Goal: Feedback & Contribution: Contribute content

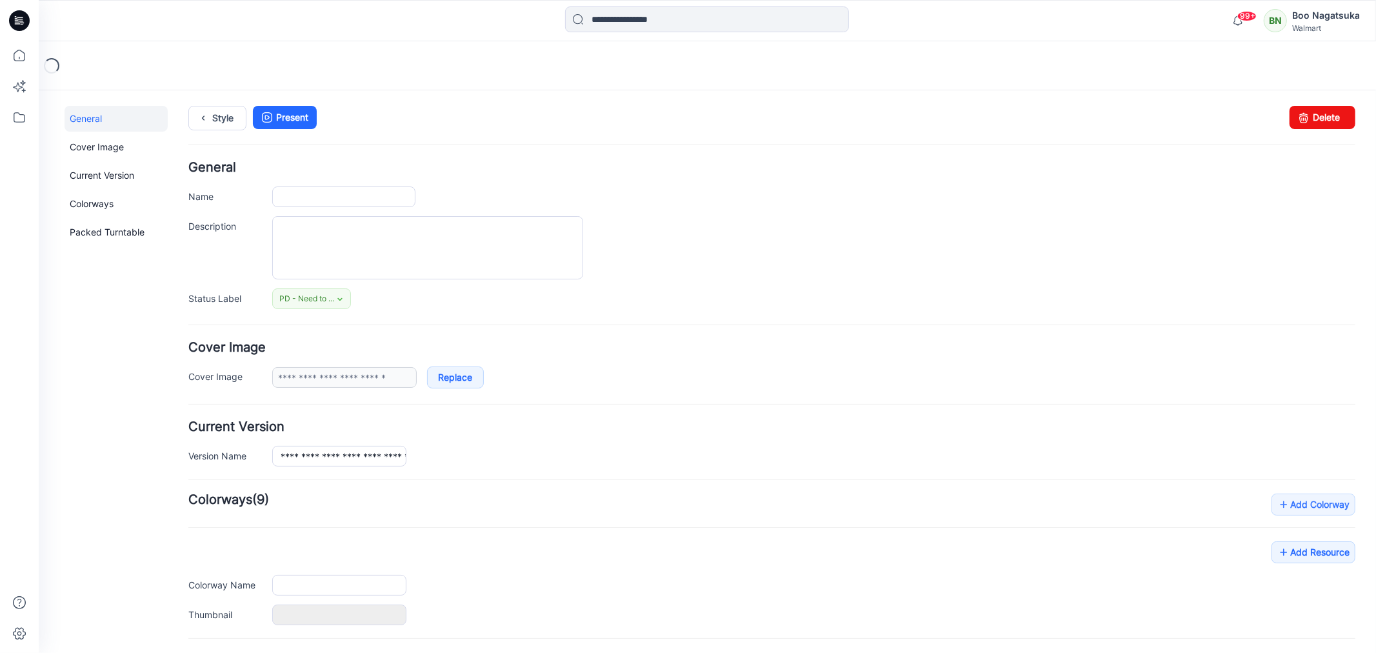
type input "**********"
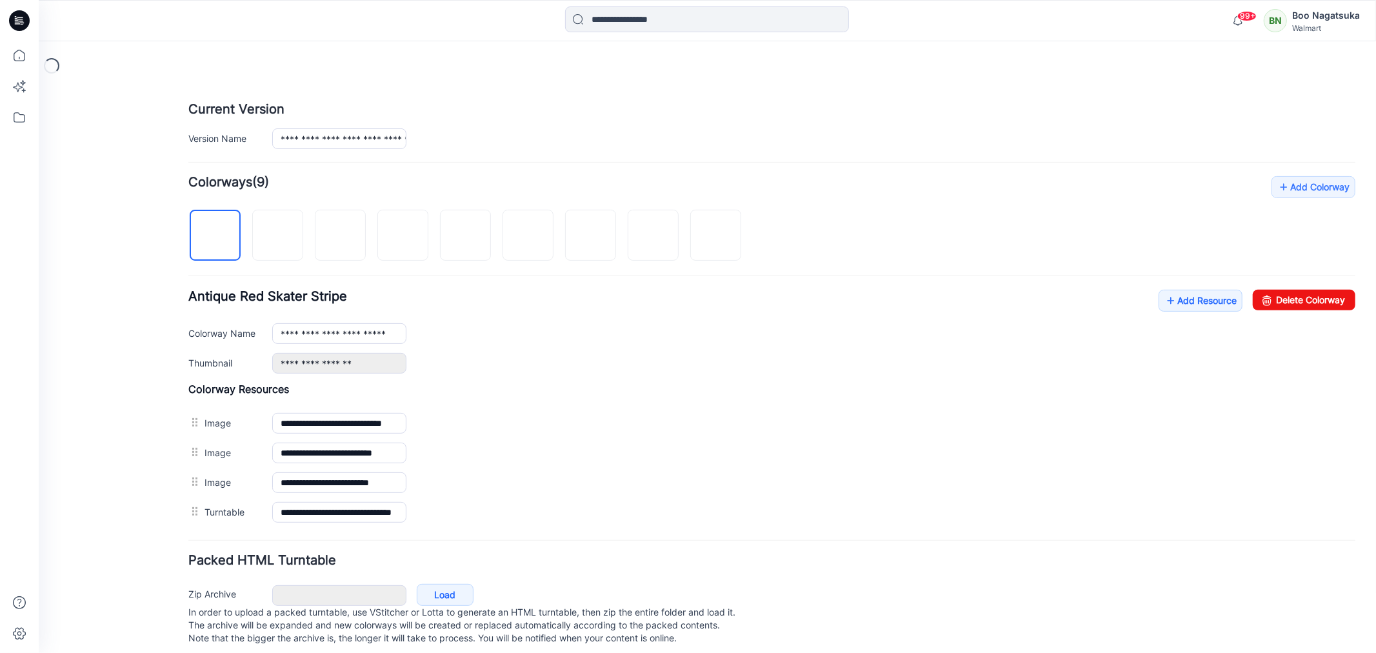
scroll to position [342, 0]
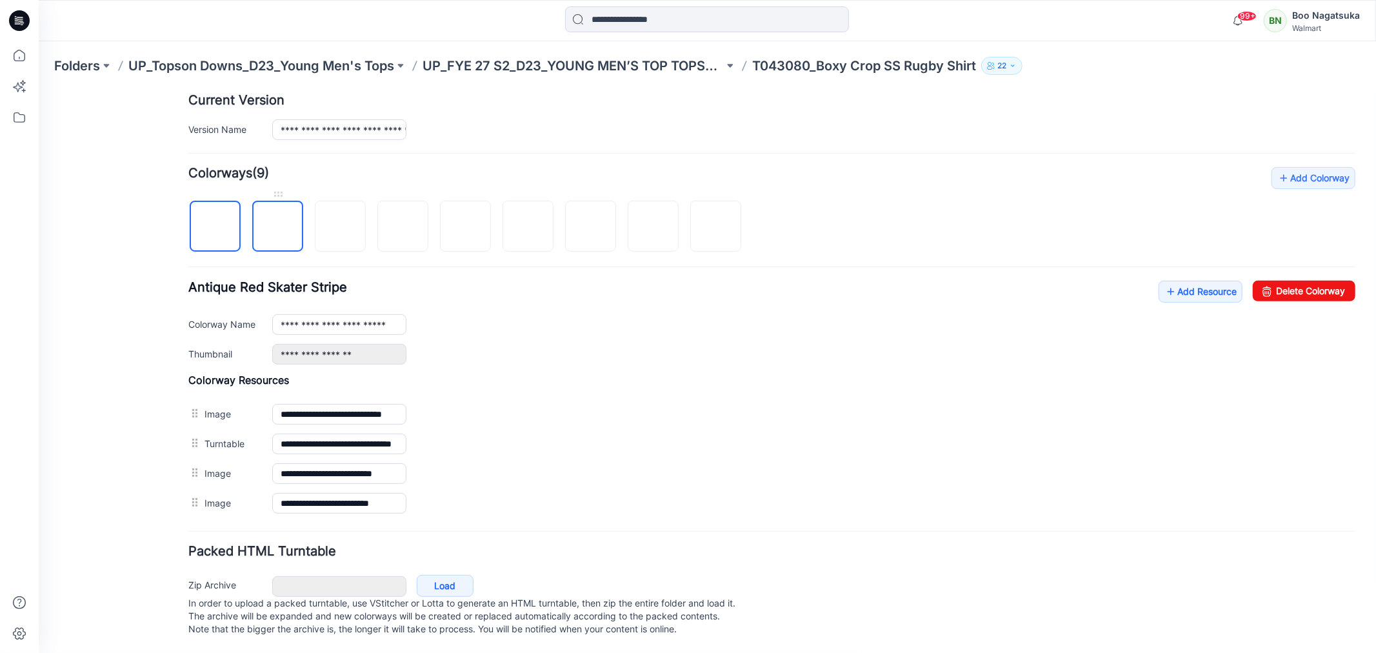
click at [277, 226] on img at bounding box center [277, 226] width 0 height 0
click at [335, 221] on img at bounding box center [340, 226] width 10 height 10
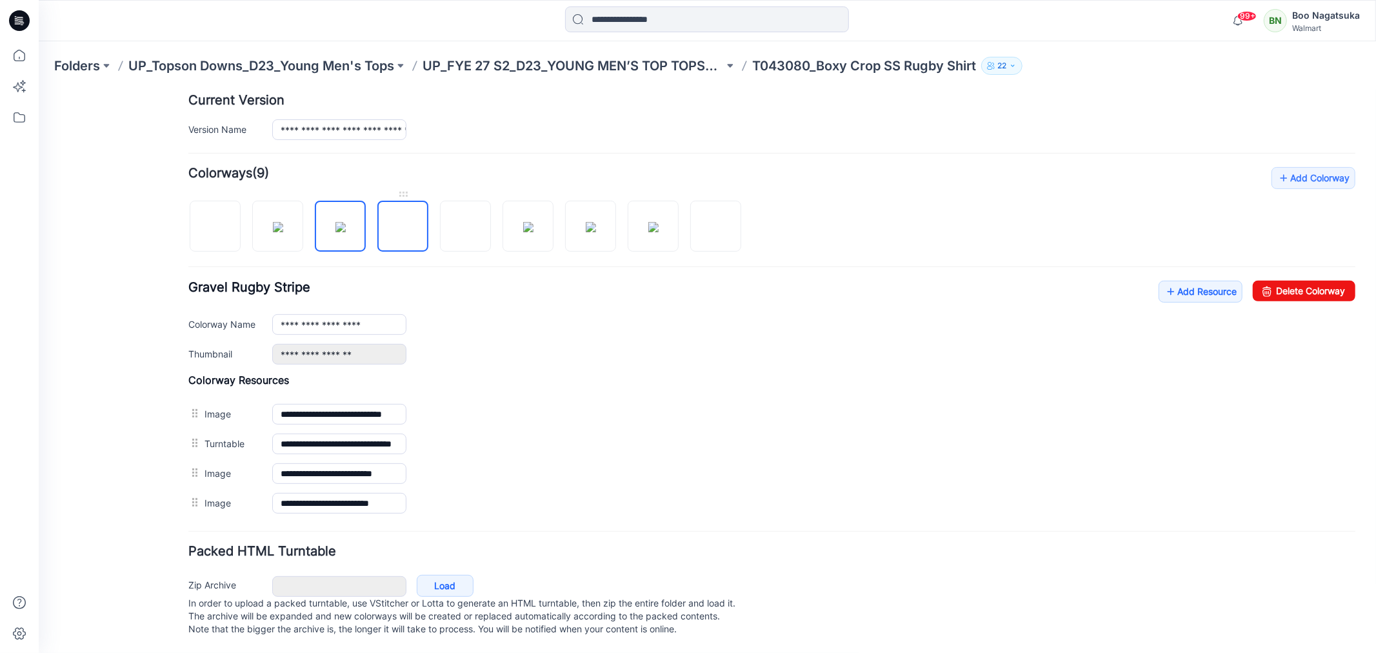
click at [403, 226] on img at bounding box center [403, 226] width 0 height 0
drag, startPoint x: 472, startPoint y: 219, endPoint x: 451, endPoint y: 245, distance: 32.5
click at [465, 226] on img at bounding box center [465, 226] width 0 height 0
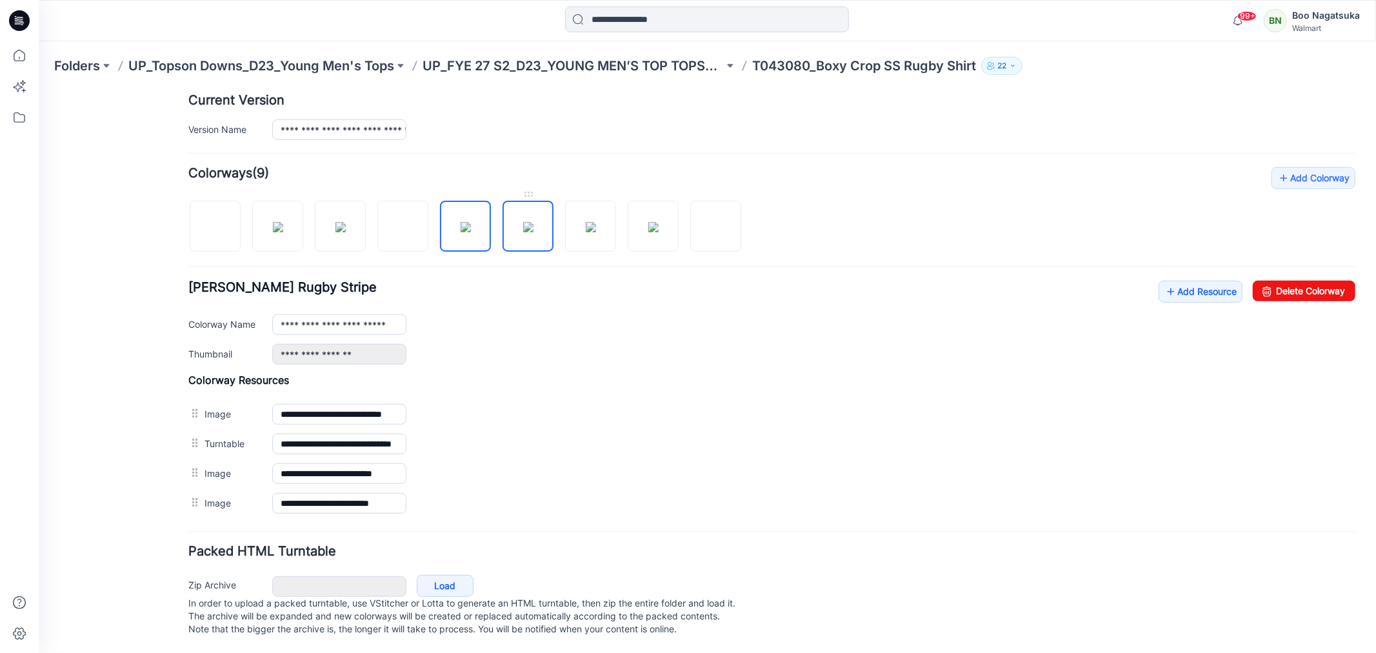
click at [533, 221] on img at bounding box center [528, 226] width 10 height 10
click at [595, 221] on img at bounding box center [590, 226] width 10 height 10
drag, startPoint x: 664, startPoint y: 211, endPoint x: 661, endPoint y: 217, distance: 6.6
click at [658, 221] on img at bounding box center [653, 226] width 10 height 10
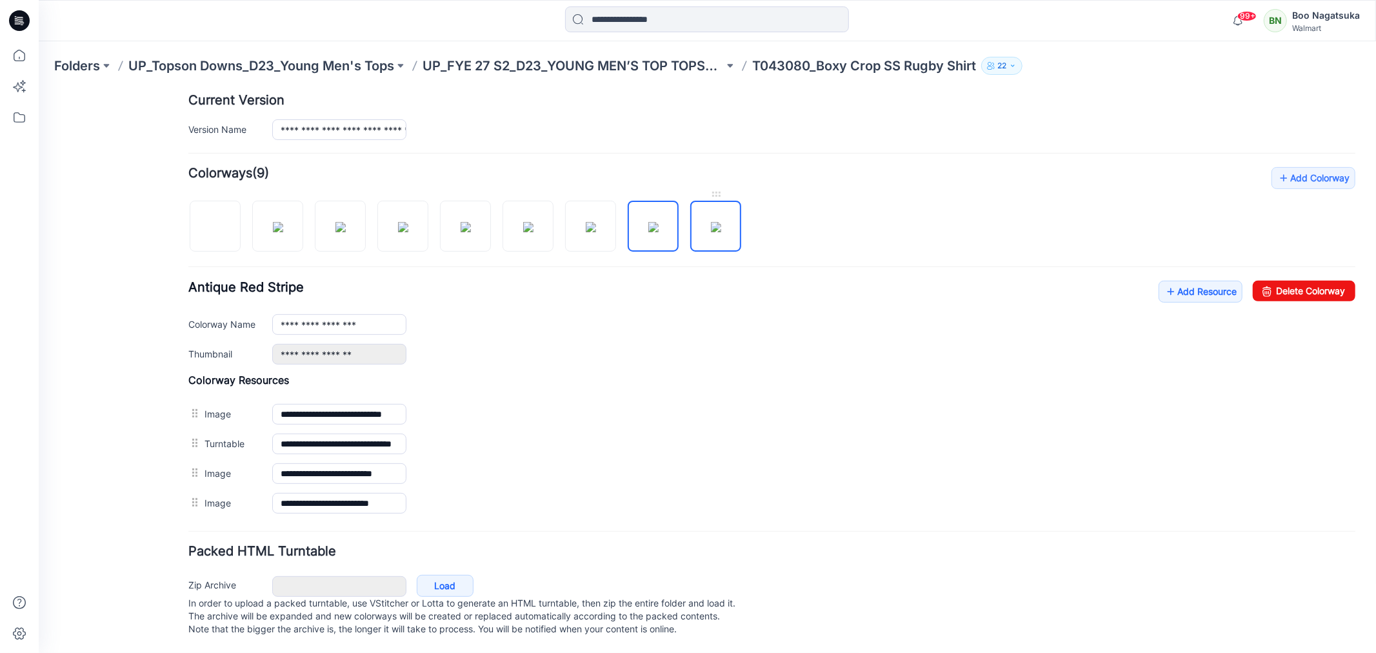
click at [718, 221] on img at bounding box center [715, 226] width 10 height 10
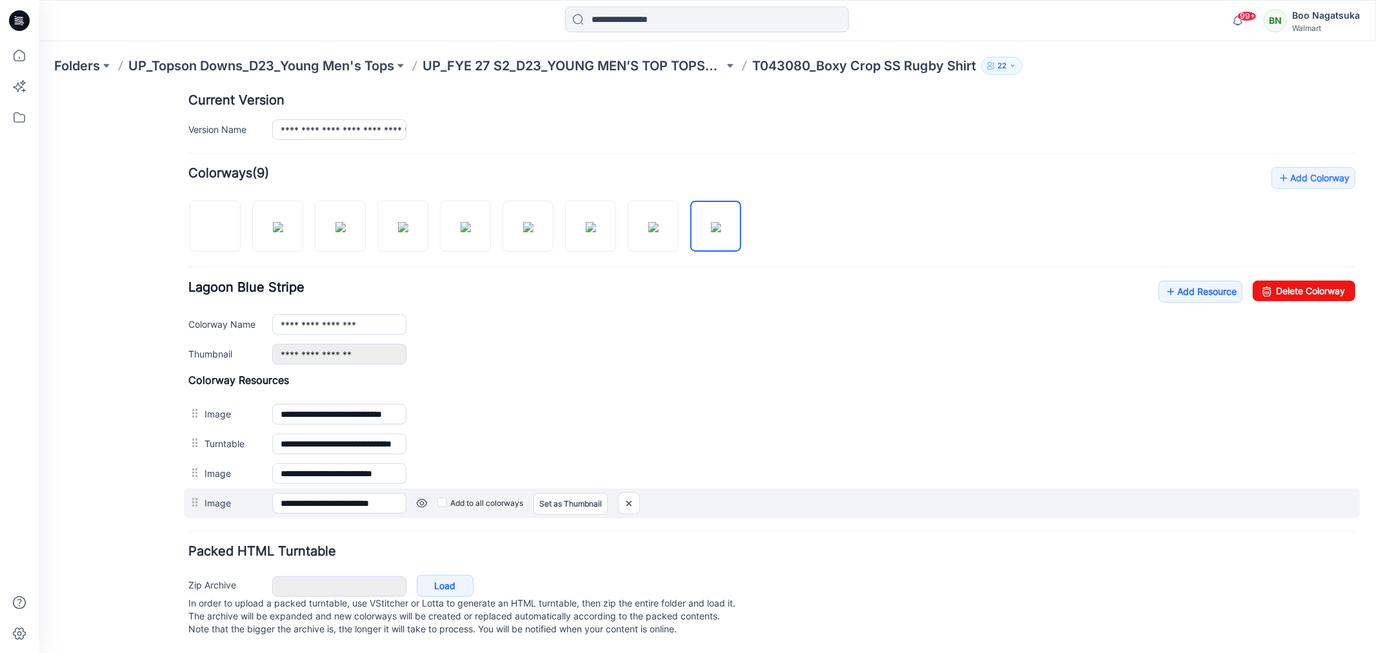
drag, startPoint x: 109, startPoint y: 563, endPoint x: 226, endPoint y: 481, distance: 143.2
click at [112, 564] on div "General Cover Image Current Version Colorways Packed Turntable" at bounding box center [115, 216] width 103 height 874
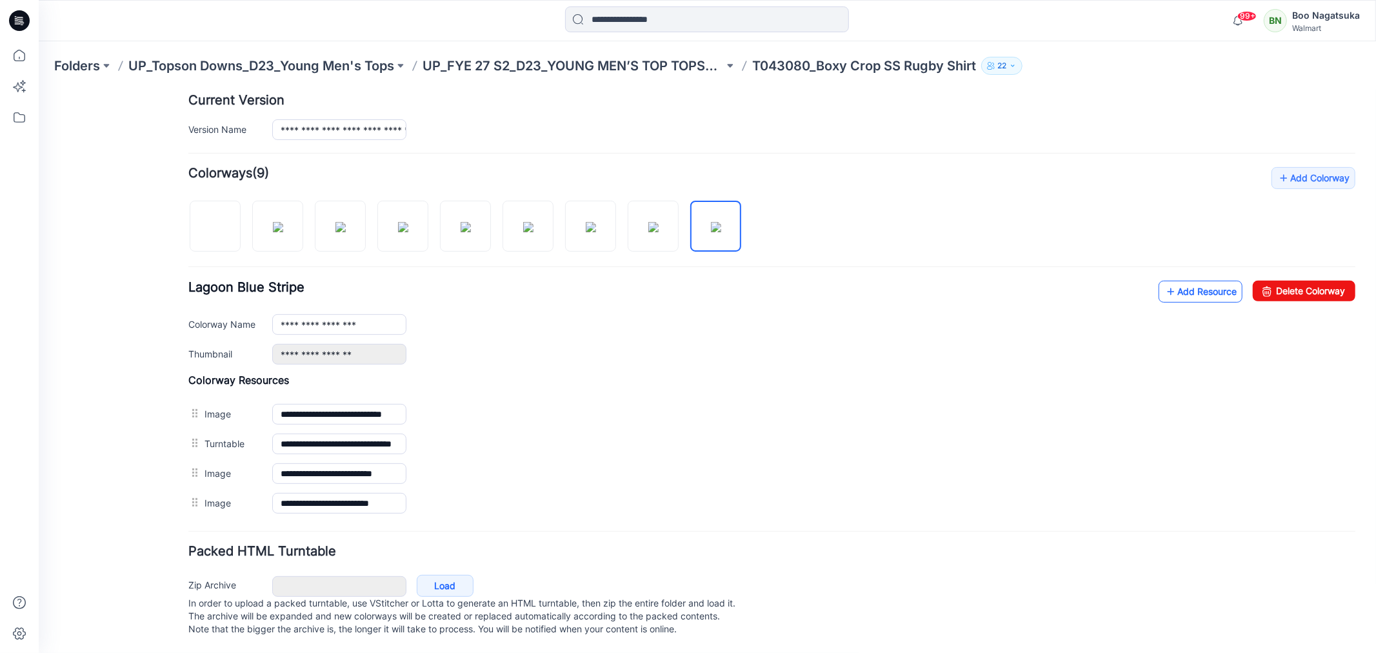
click at [1181, 280] on link "Add Resource" at bounding box center [1200, 291] width 84 height 22
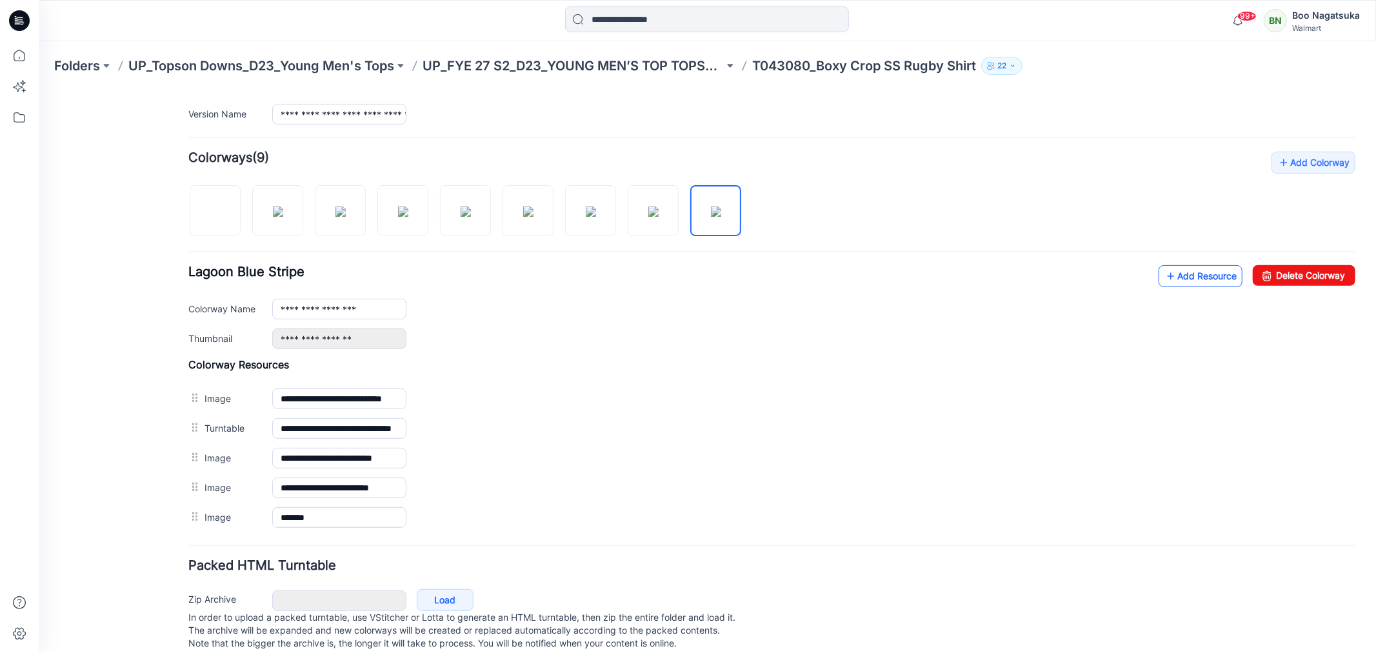
click at [1176, 275] on link "Add Resource" at bounding box center [1200, 276] width 84 height 22
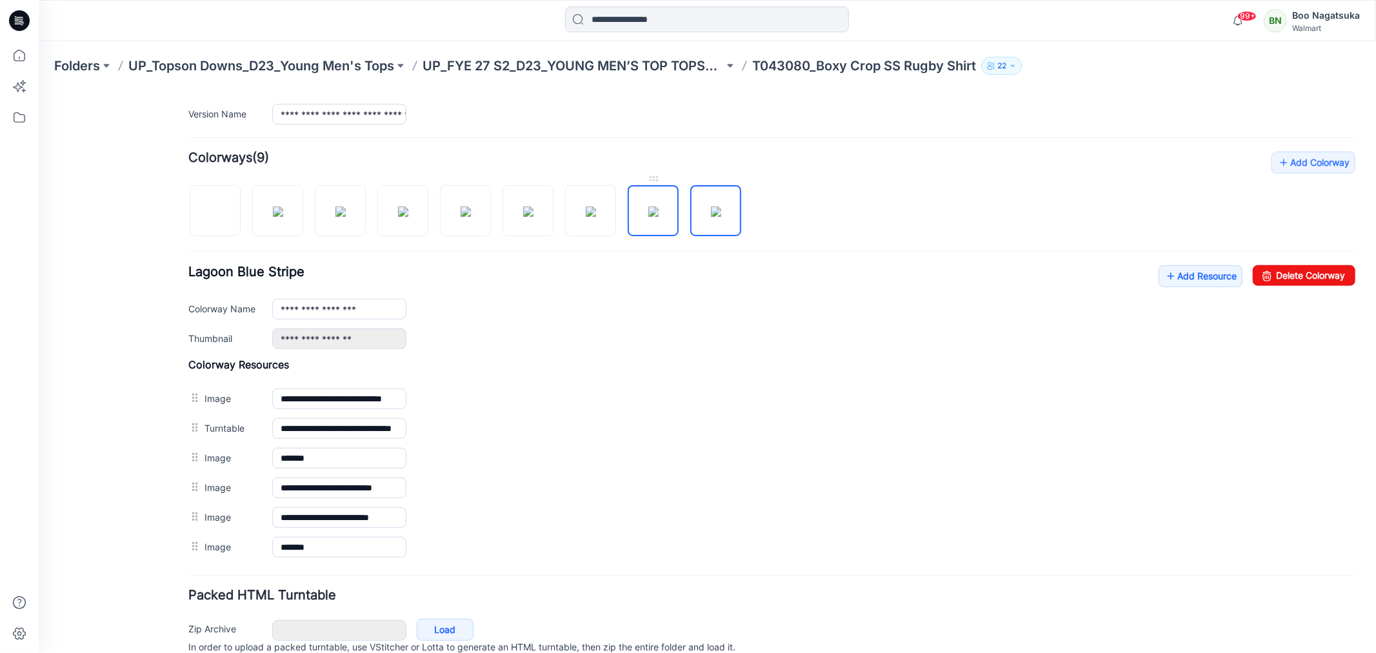
click at [650, 208] on img at bounding box center [653, 211] width 10 height 10
click at [585, 213] on img at bounding box center [590, 211] width 10 height 10
drag, startPoint x: 510, startPoint y: 222, endPoint x: 493, endPoint y: 236, distance: 22.5
click at [523, 216] on img at bounding box center [528, 211] width 10 height 10
click at [461, 216] on img at bounding box center [465, 211] width 10 height 10
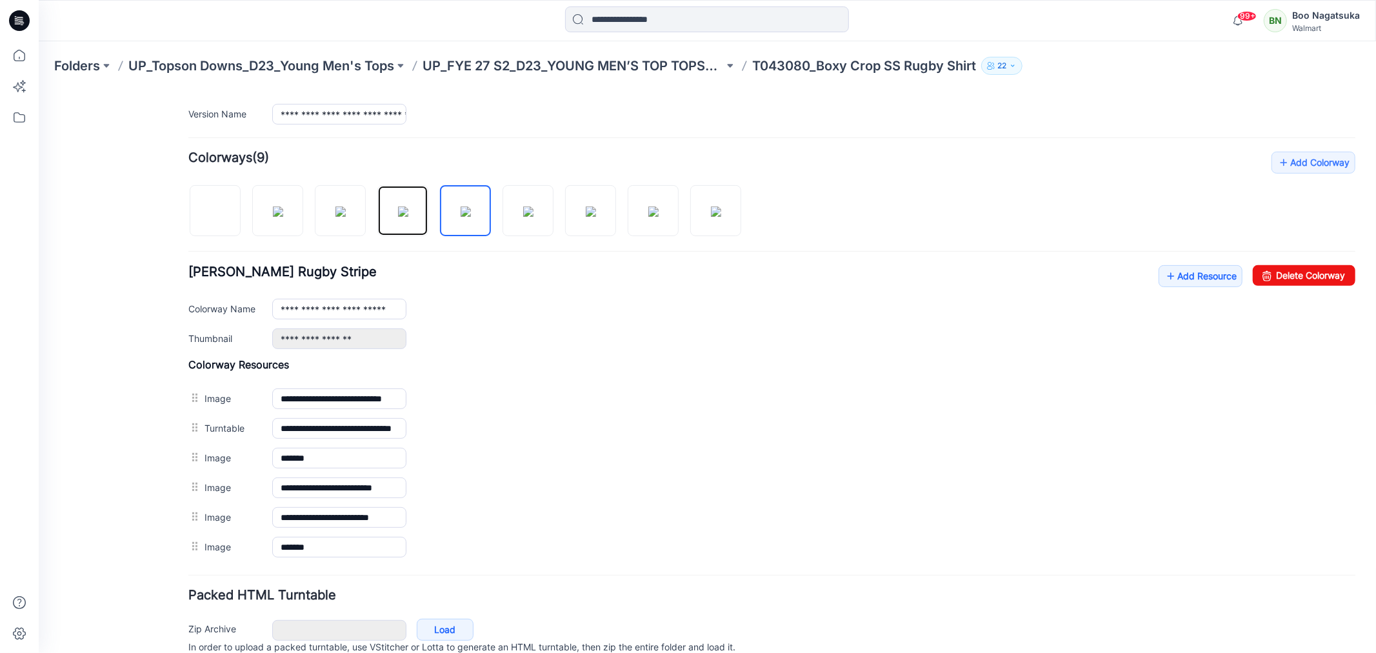
drag, startPoint x: 393, startPoint y: 219, endPoint x: 365, endPoint y: 256, distance: 46.5
click at [397, 216] on img at bounding box center [402, 211] width 10 height 10
click at [341, 216] on img at bounding box center [340, 211] width 10 height 10
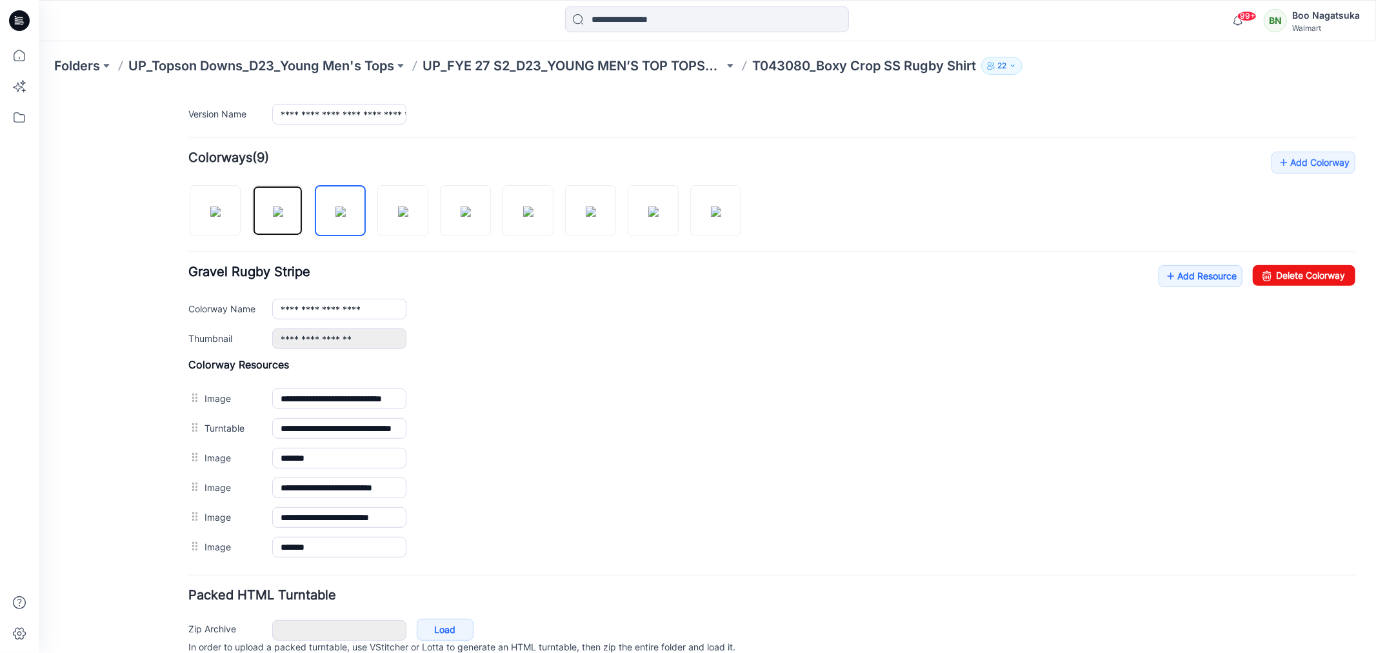
drag, startPoint x: 275, startPoint y: 222, endPoint x: 275, endPoint y: 256, distance: 34.2
click at [275, 216] on img at bounding box center [277, 211] width 10 height 10
click at [219, 216] on img at bounding box center [215, 211] width 10 height 10
click at [138, 527] on div "General Cover Image Current Version Colorways Packed Turntable" at bounding box center [115, 229] width 103 height 933
click at [718, 214] on img at bounding box center [715, 211] width 10 height 10
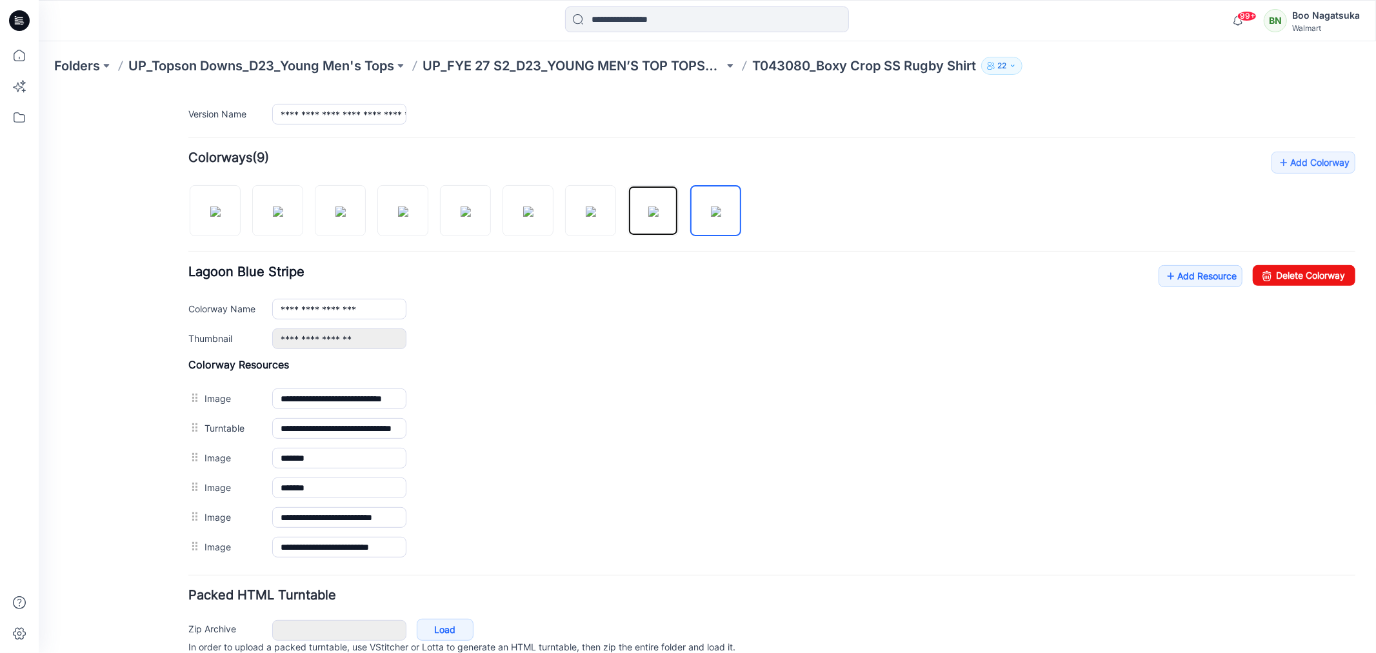
drag, startPoint x: 636, startPoint y: 214, endPoint x: 623, endPoint y: 229, distance: 20.1
click at [648, 215] on img at bounding box center [653, 211] width 10 height 10
drag, startPoint x: 583, startPoint y: 215, endPoint x: 575, endPoint y: 221, distance: 9.2
click at [585, 215] on img at bounding box center [590, 211] width 10 height 10
click at [523, 216] on img at bounding box center [528, 211] width 10 height 10
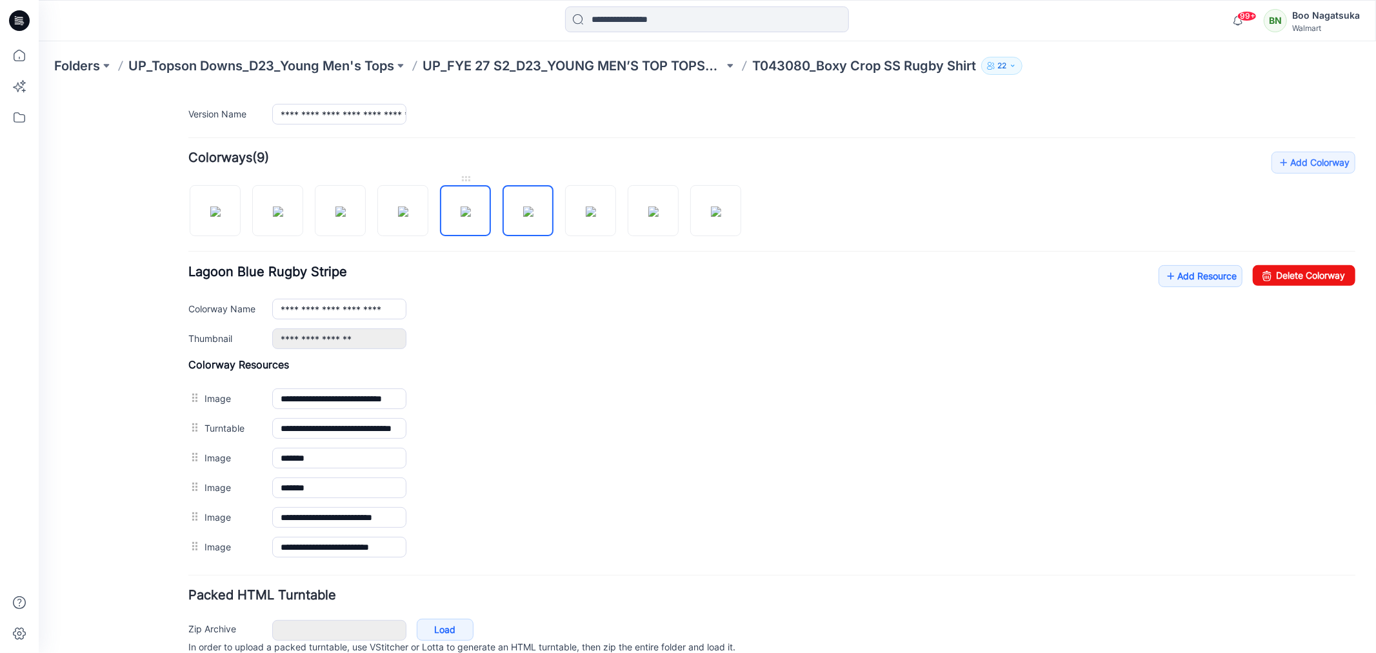
click at [461, 216] on img at bounding box center [465, 211] width 10 height 10
drag, startPoint x: 401, startPoint y: 222, endPoint x: 398, endPoint y: 232, distance: 10.8
click at [401, 216] on img at bounding box center [402, 211] width 10 height 10
click at [342, 216] on img at bounding box center [340, 211] width 10 height 10
drag, startPoint x: 277, startPoint y: 221, endPoint x: 286, endPoint y: 238, distance: 19.1
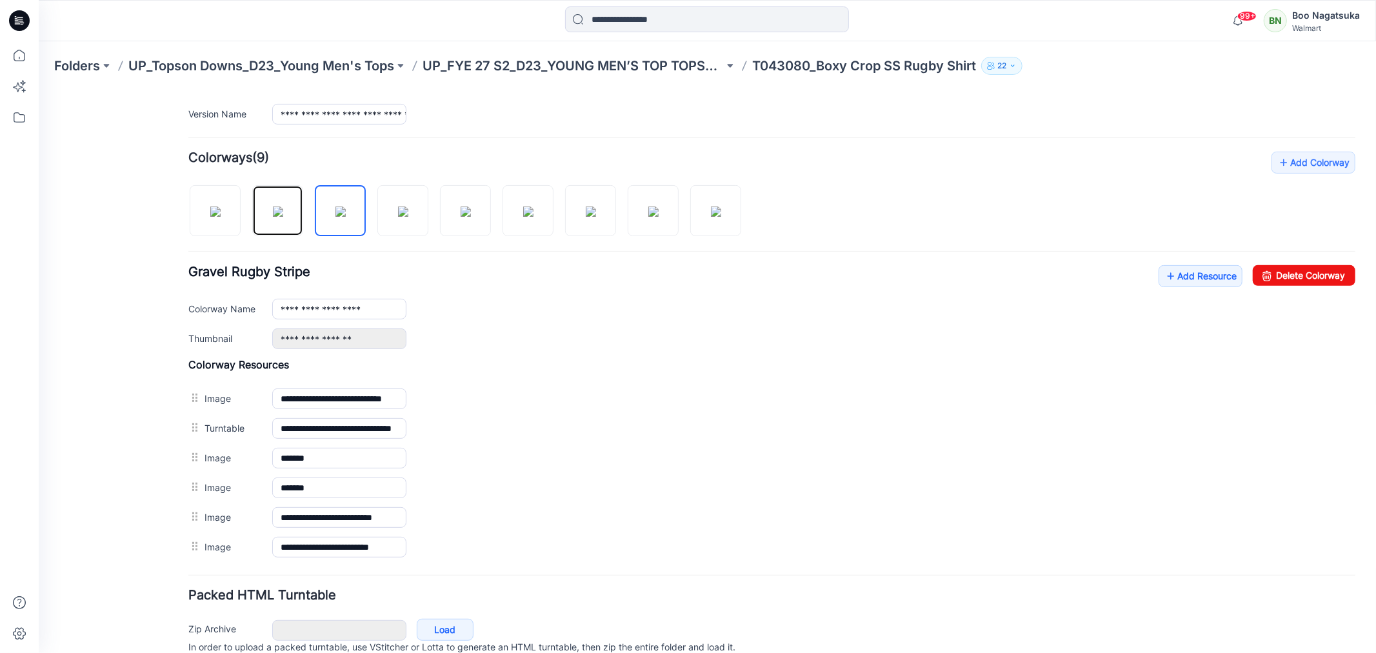
click at [277, 216] on img at bounding box center [277, 211] width 10 height 10
click at [220, 216] on img at bounding box center [215, 211] width 10 height 10
type input "**********"
drag, startPoint x: 100, startPoint y: 615, endPoint x: 159, endPoint y: 566, distance: 76.9
click at [104, 611] on div "General Cover Image Current Version Colorways Packed Turntable" at bounding box center [115, 229] width 103 height 933
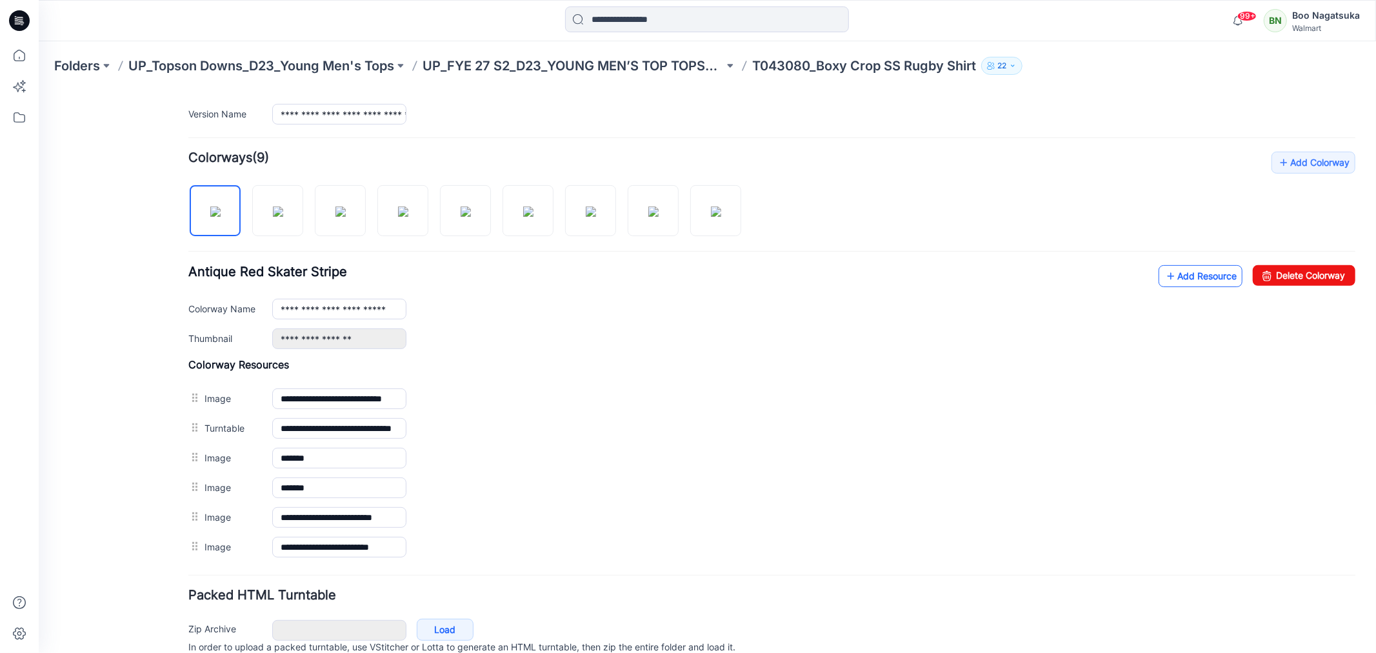
click at [1181, 280] on link "Add Resource" at bounding box center [1200, 276] width 84 height 22
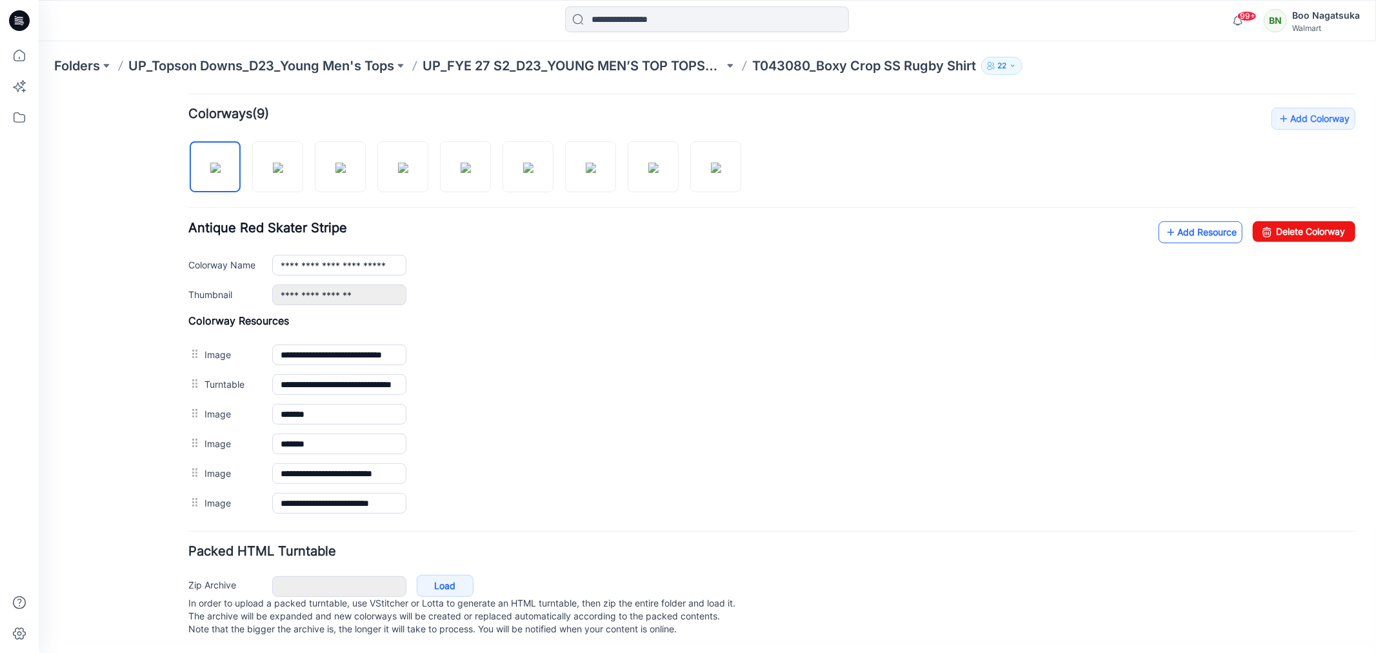
click at [1179, 221] on link "Add Resource" at bounding box center [1200, 232] width 84 height 22
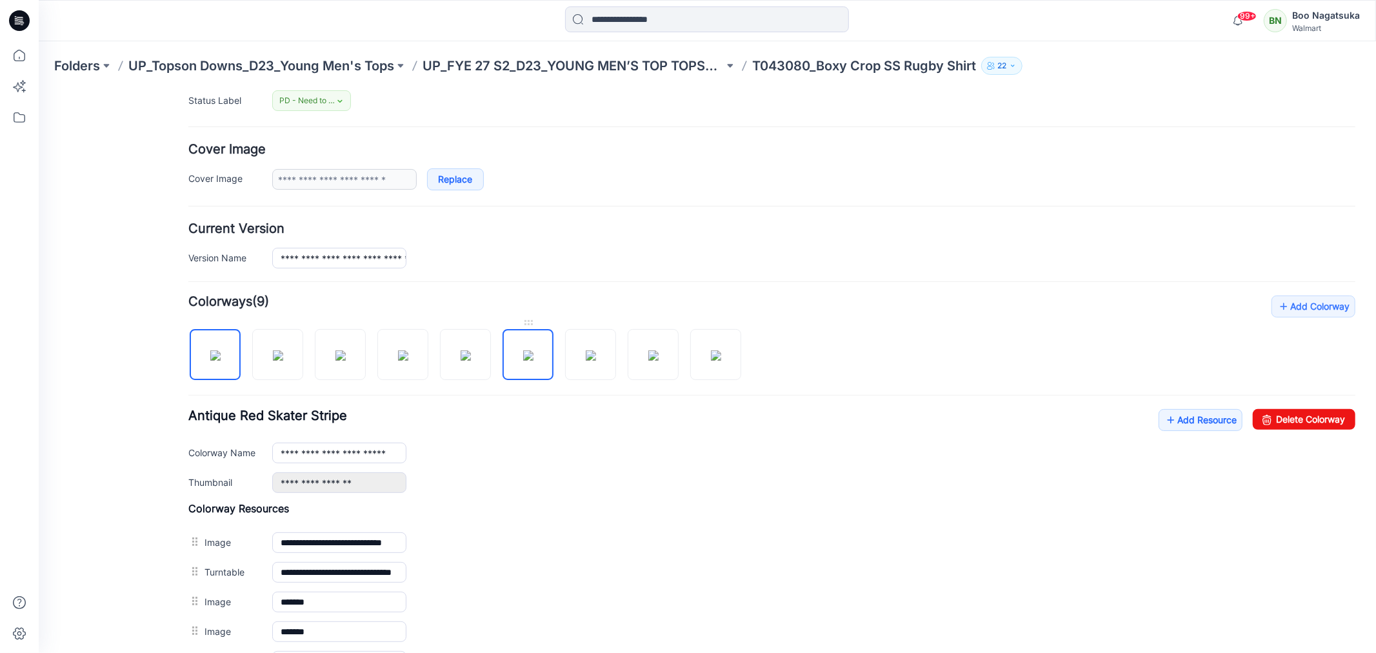
scroll to position [0, 0]
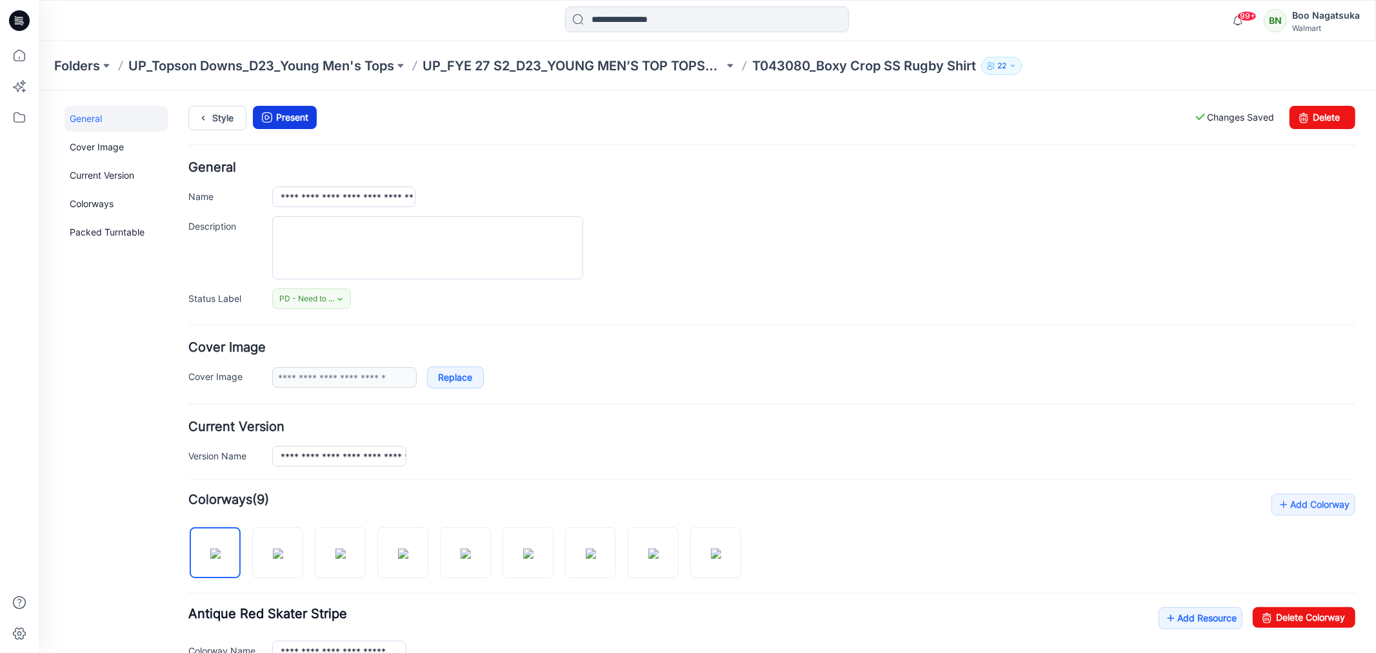
click at [293, 115] on link "Present" at bounding box center [284, 116] width 64 height 23
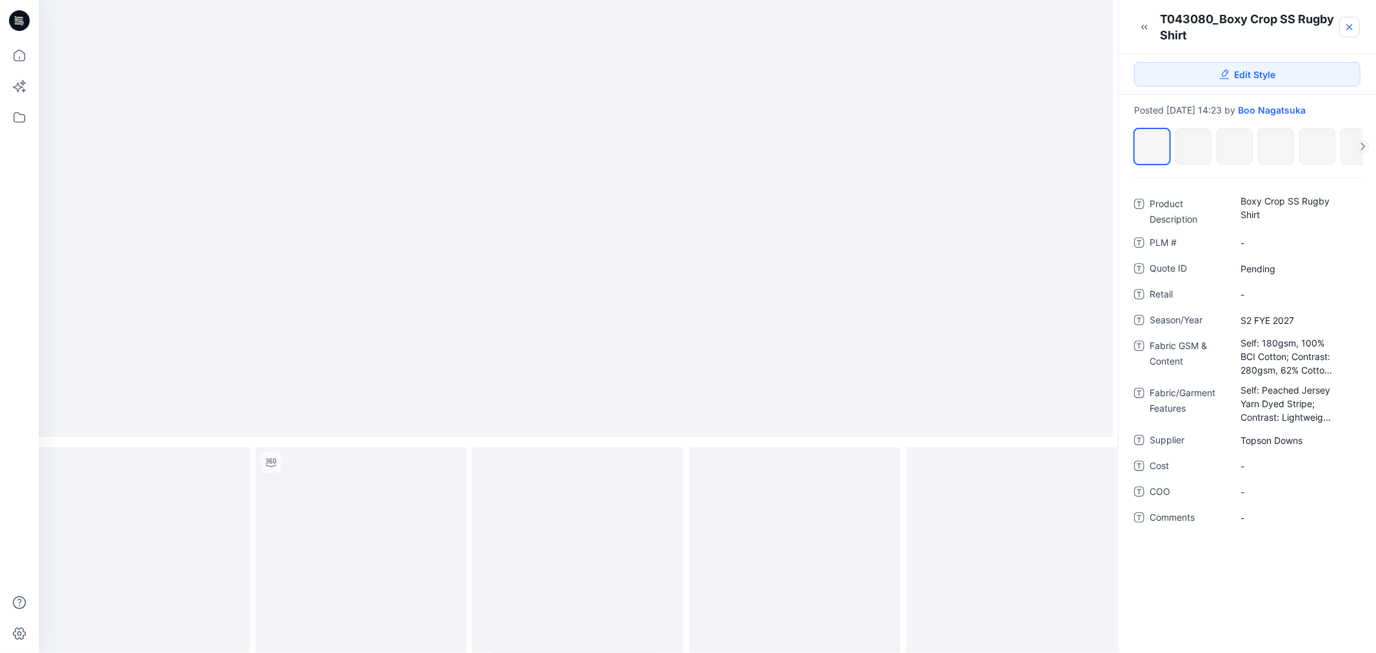
click at [1350, 24] on icon at bounding box center [1349, 27] width 10 height 10
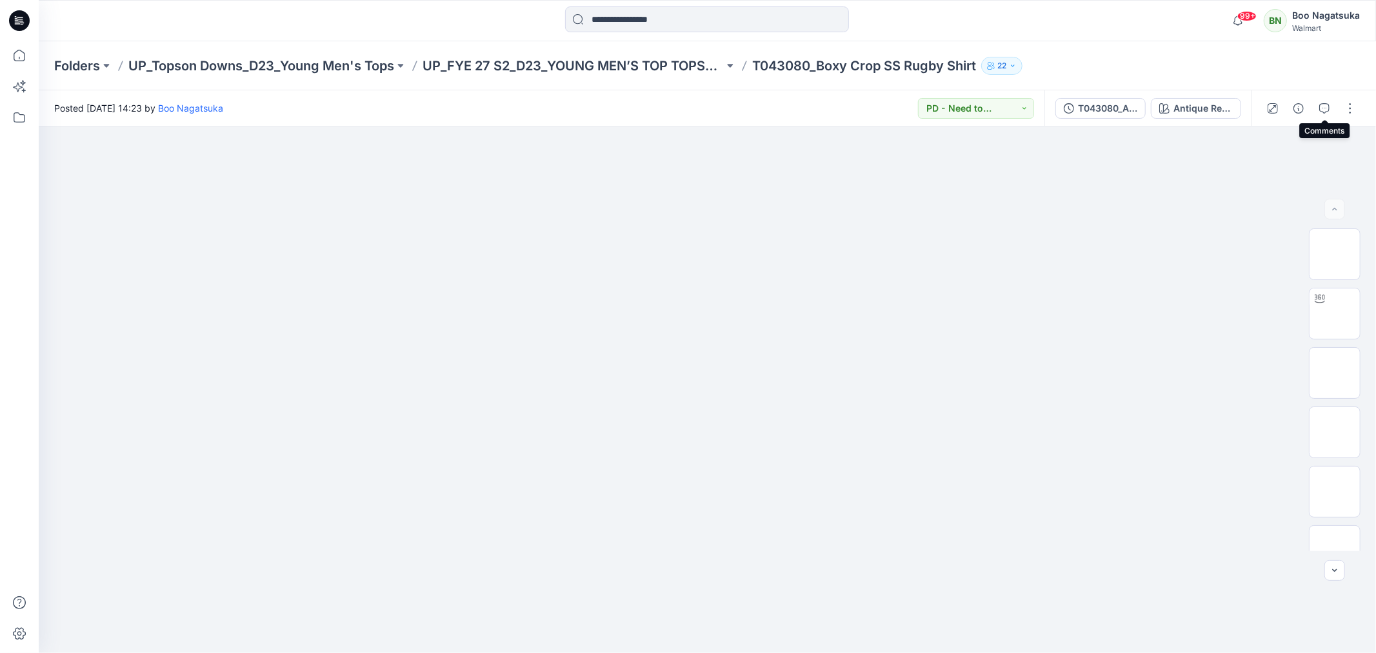
click at [1324, 106] on icon "button" at bounding box center [1324, 108] width 10 height 10
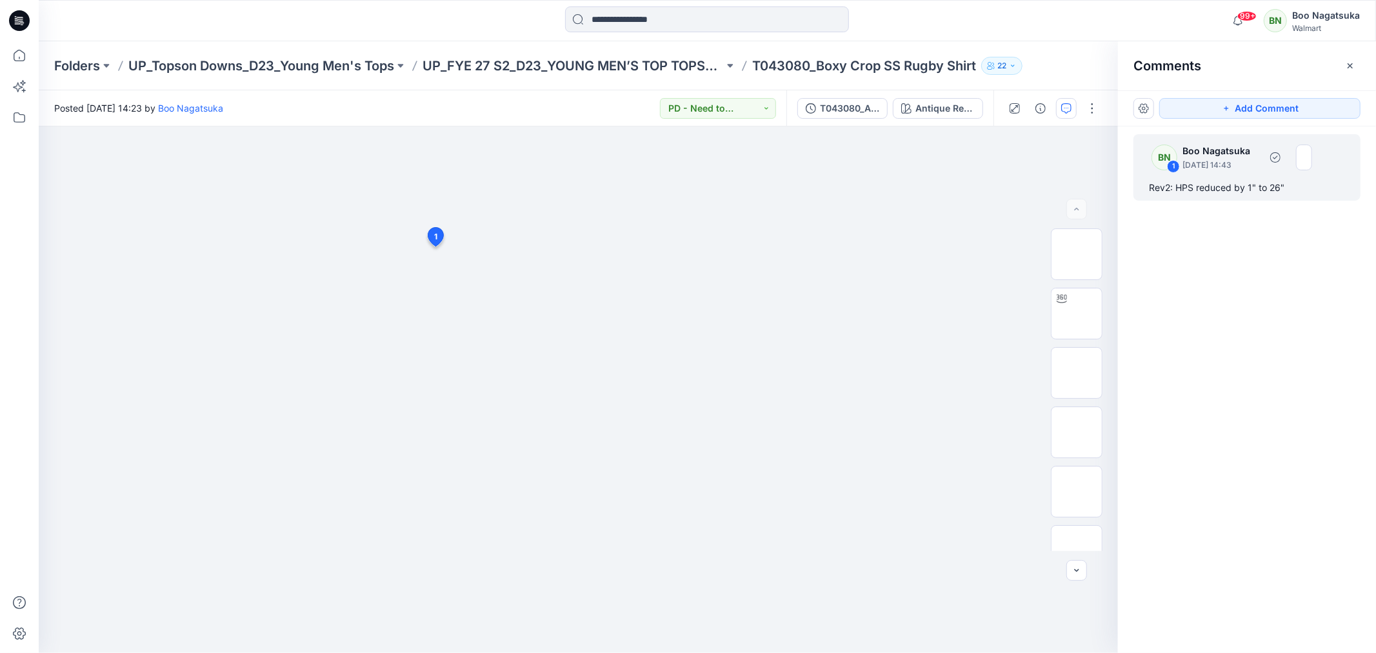
drag, startPoint x: 1211, startPoint y: 179, endPoint x: 1176, endPoint y: 190, distance: 36.7
click at [1210, 179] on div "BN 1 Boo Nagatsuka August 28, 2025 14:43 Rev2: HPS reduced by 1" to 26"" at bounding box center [1247, 167] width 227 height 66
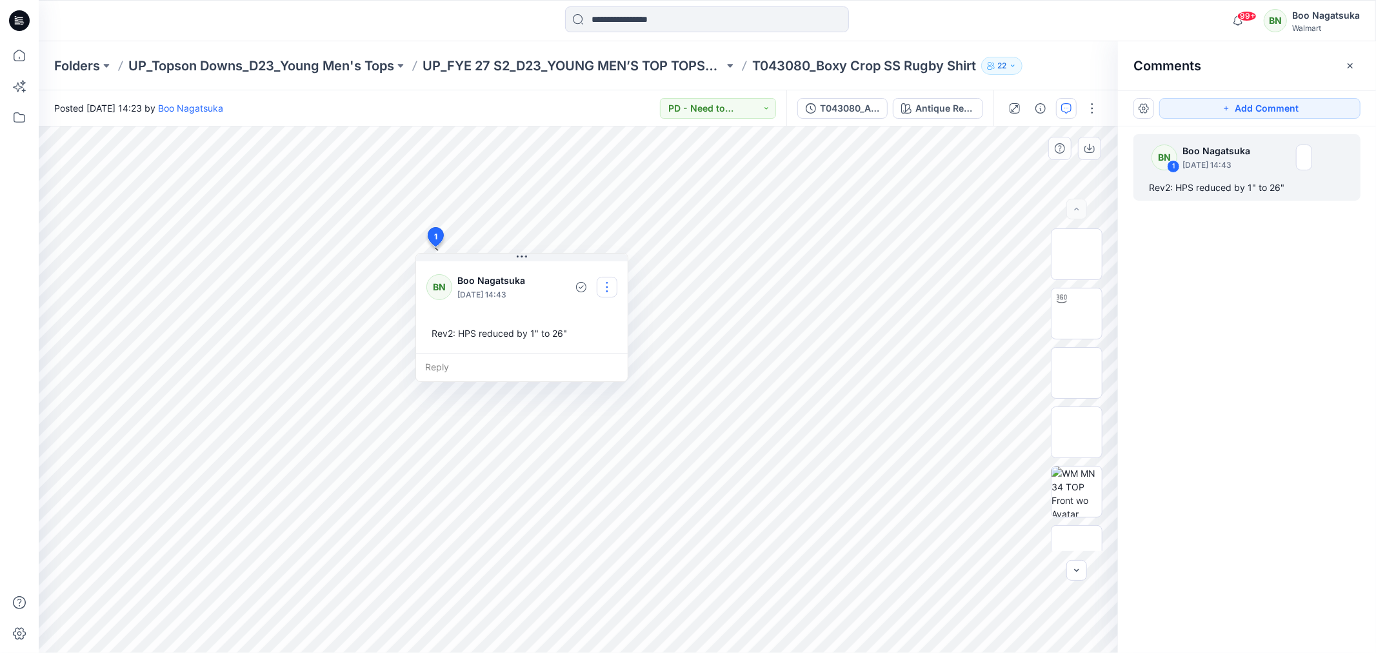
click at [606, 287] on button "button" at bounding box center [607, 287] width 21 height 21
click at [610, 317] on p "Edit comment" at bounding box center [610, 317] width 58 height 14
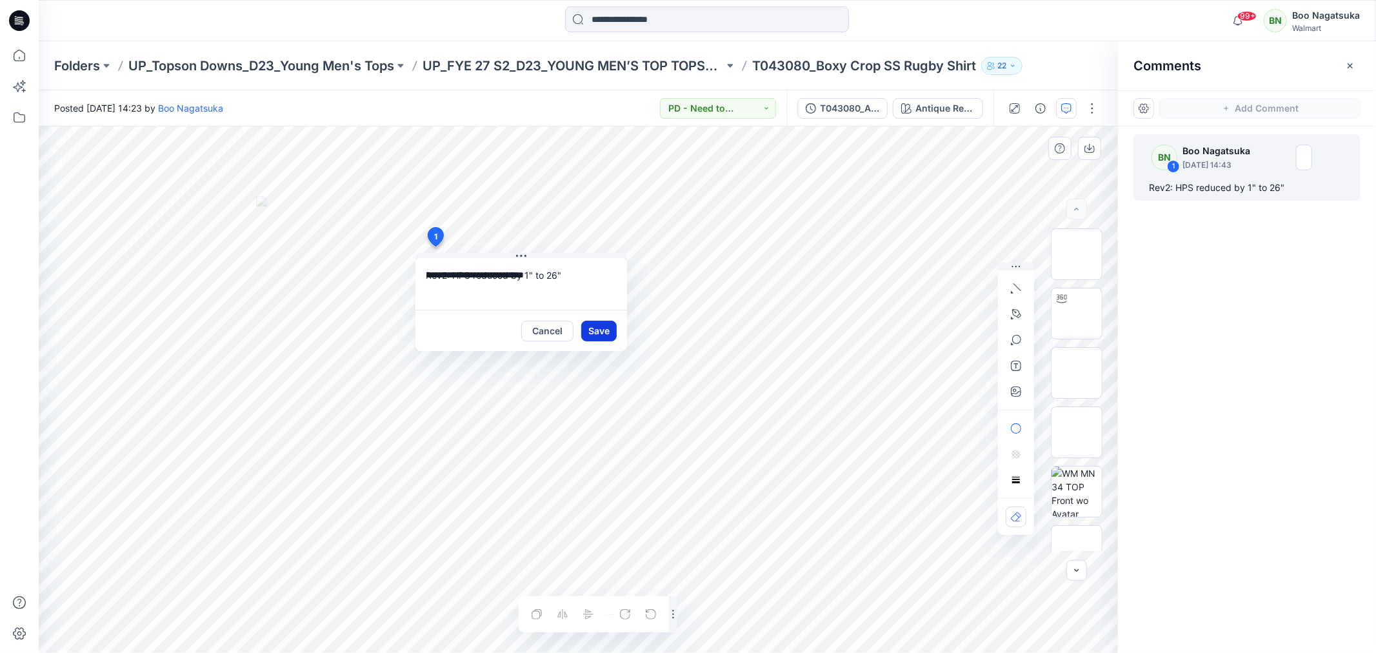
drag, startPoint x: 577, startPoint y: 271, endPoint x: 584, endPoint y: 337, distance: 66.2
click at [579, 274] on textarea "**********" at bounding box center [521, 284] width 212 height 52
type textarea "**********"
click at [600, 331] on button "Save" at bounding box center [598, 331] width 35 height 21
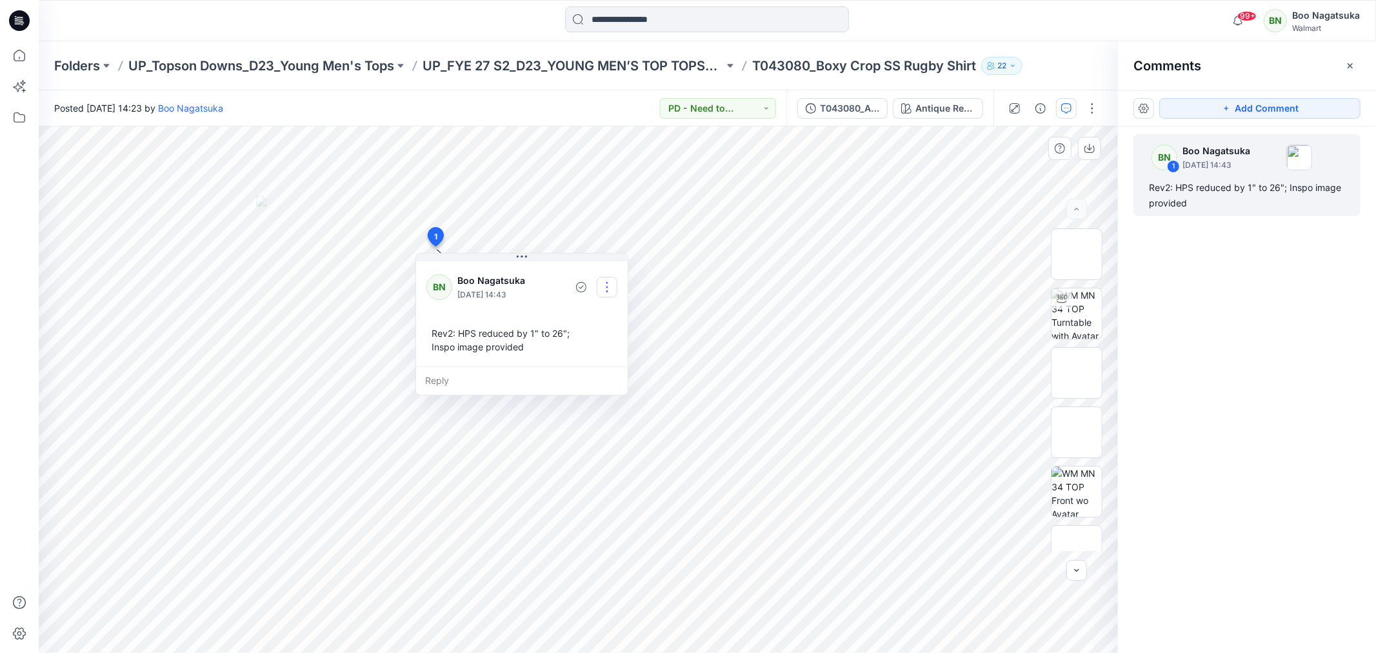
click at [608, 286] on button "button" at bounding box center [607, 287] width 21 height 21
click at [623, 315] on p "Edit comment" at bounding box center [610, 317] width 58 height 14
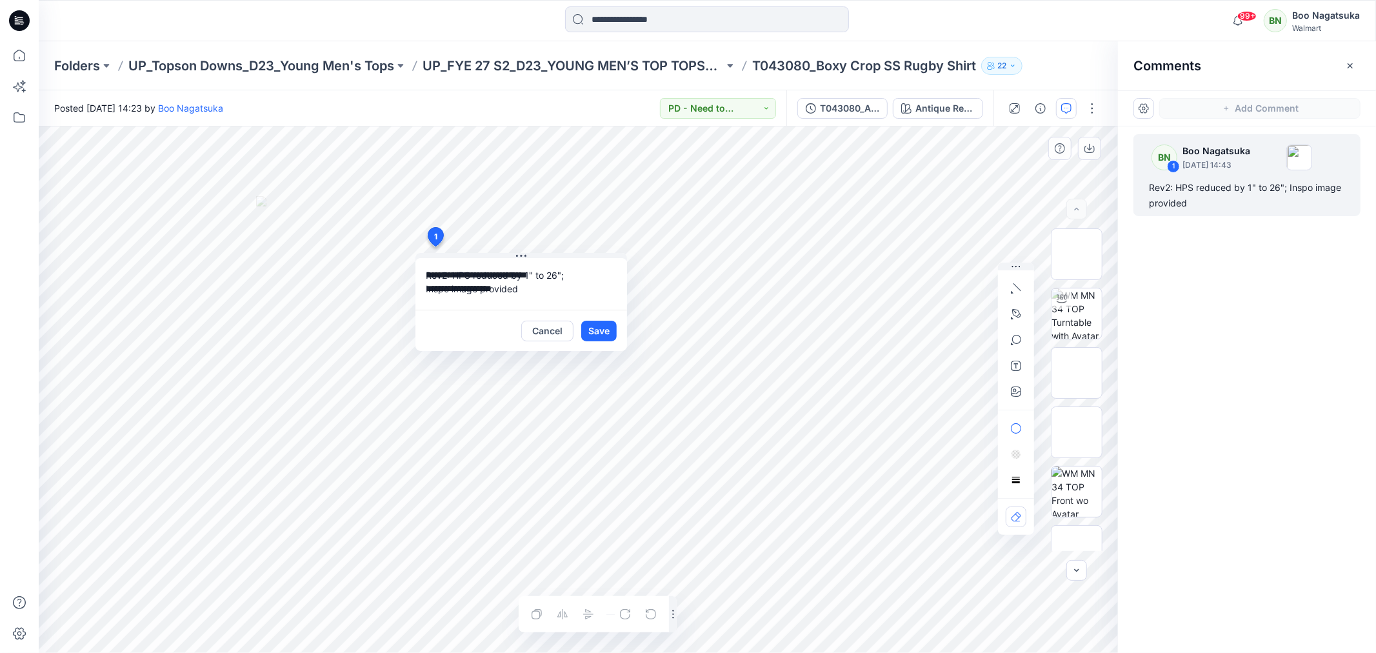
click at [475, 287] on textarea "**********" at bounding box center [521, 284] width 212 height 52
type textarea "**********"
click at [597, 330] on button "Save" at bounding box center [598, 331] width 35 height 21
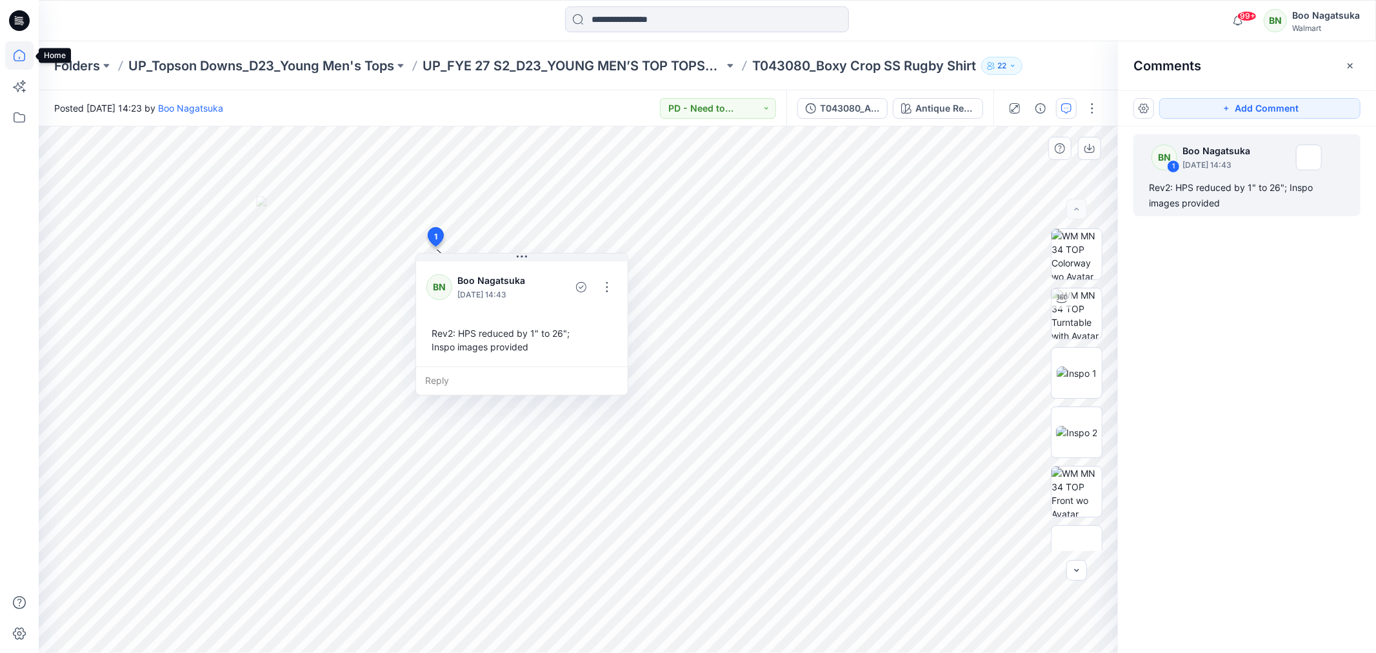
click at [17, 54] on icon at bounding box center [19, 55] width 28 height 28
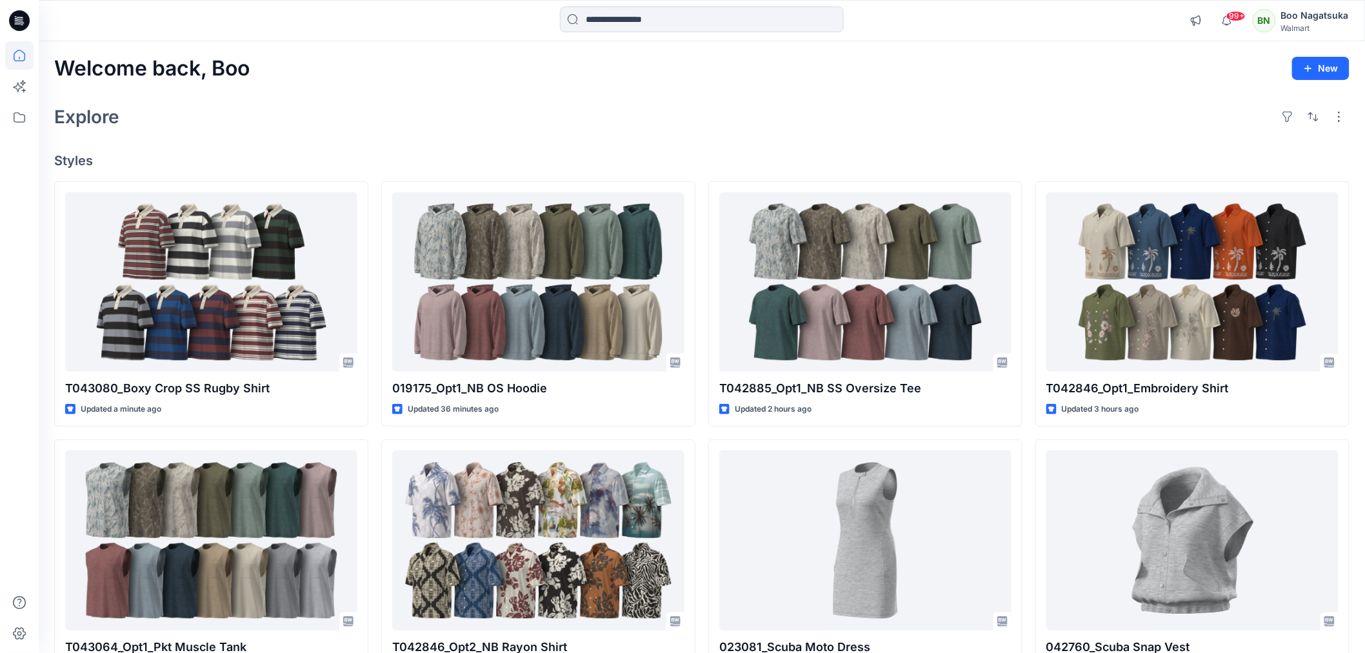
click at [413, 104] on div "Explore" at bounding box center [701, 116] width 1295 height 31
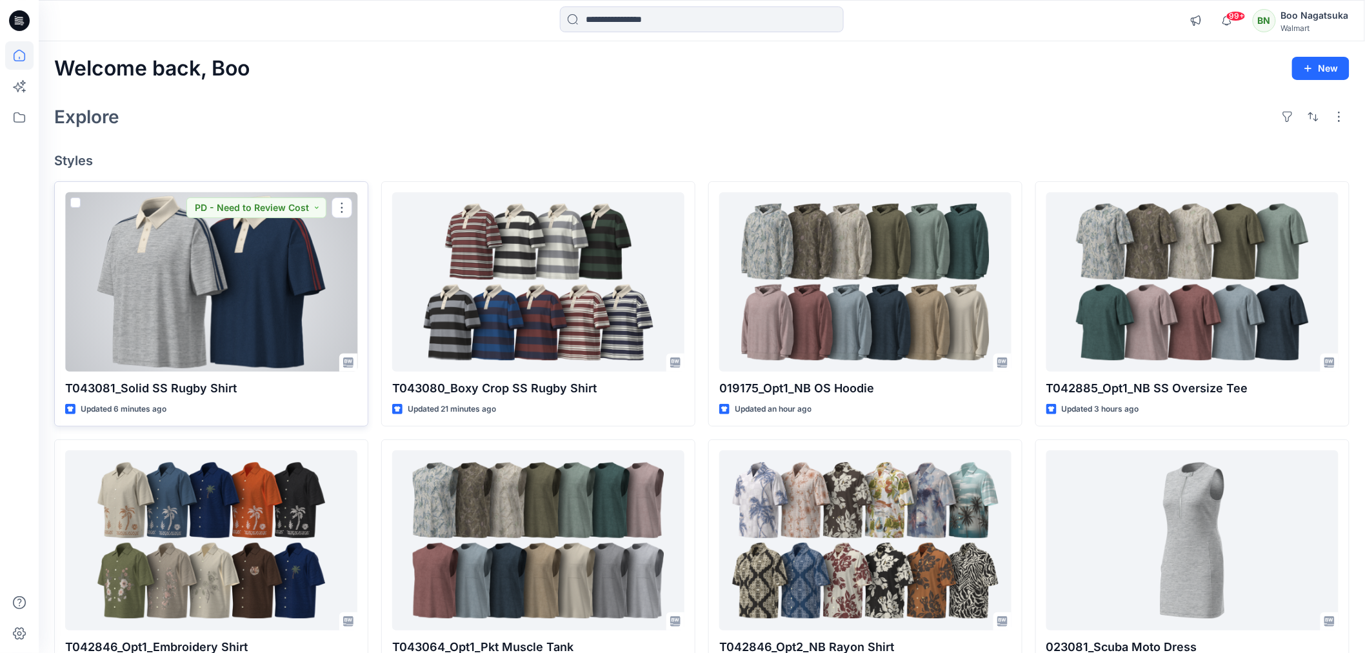
click at [283, 308] on div at bounding box center [211, 281] width 292 height 179
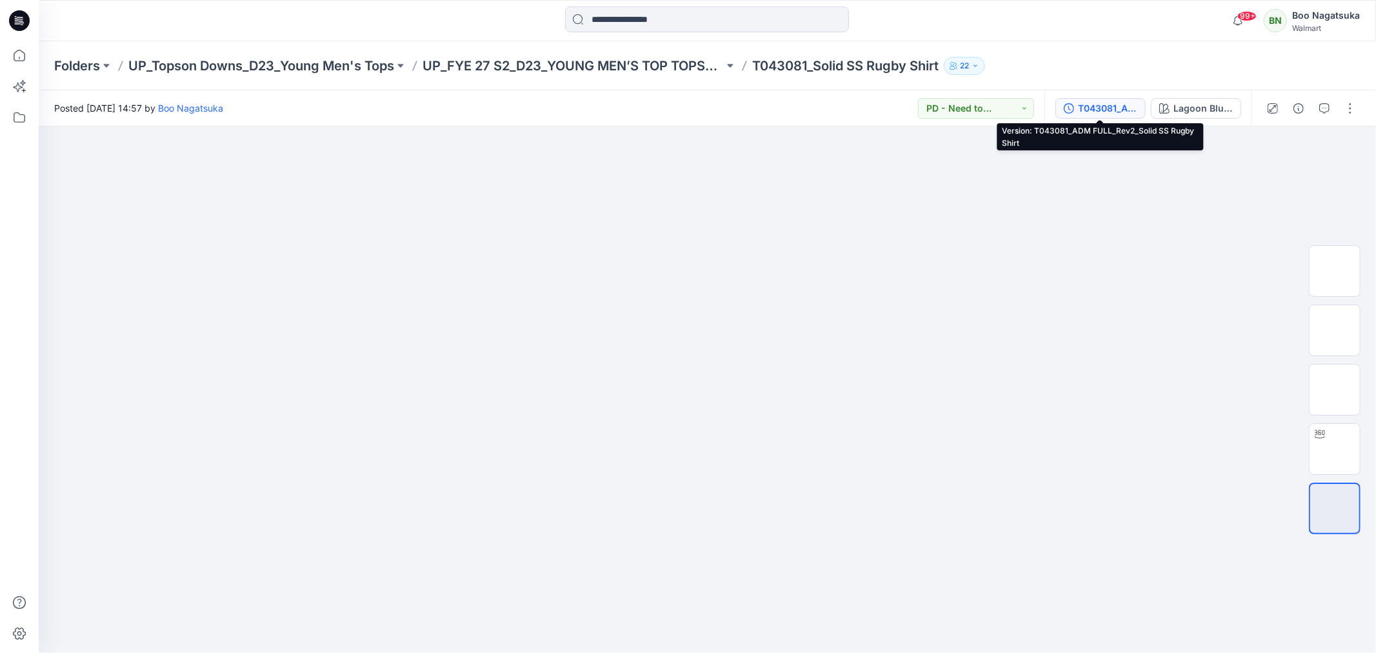
click at [1100, 105] on div "T043081_ADM FULL_Rev2_Solid SS Rugby Shirt" at bounding box center [1107, 108] width 59 height 14
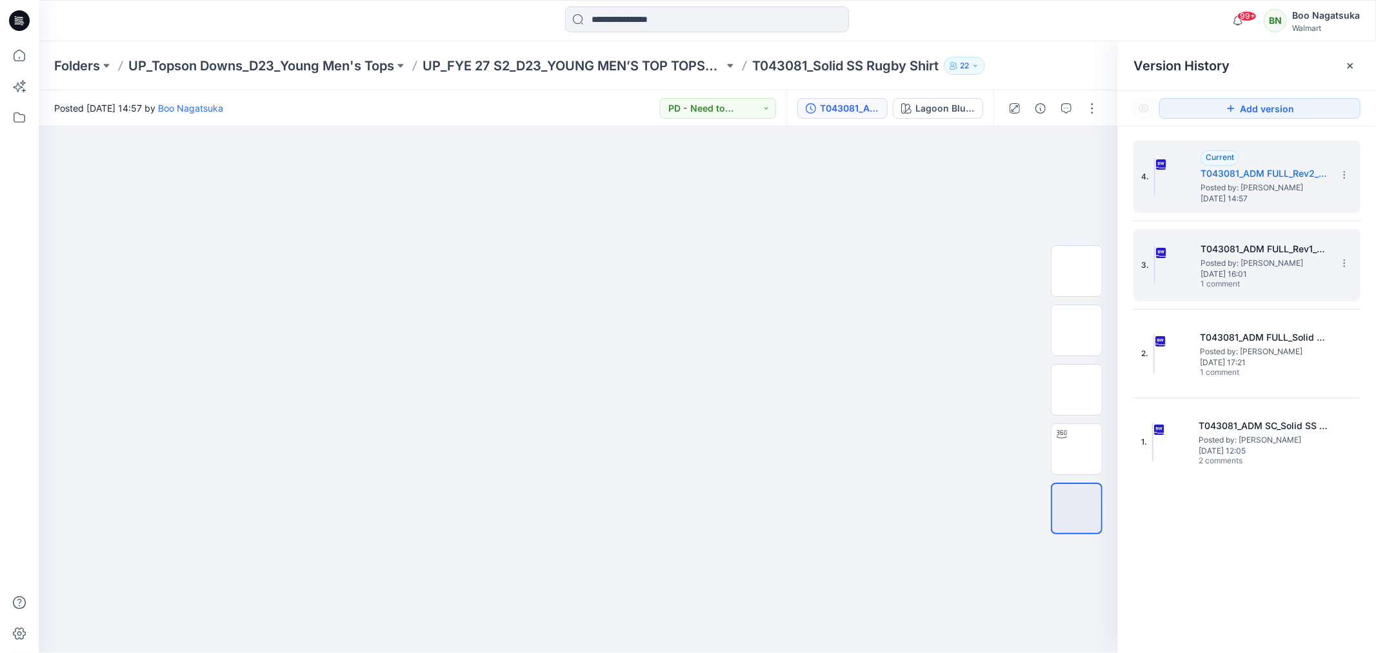
click at [1271, 278] on span "Tuesday, August 19, 2025 16:01" at bounding box center [1265, 274] width 129 height 9
click at [1250, 192] on span "Posted by: Boo Nagatsuka" at bounding box center [1265, 187] width 129 height 13
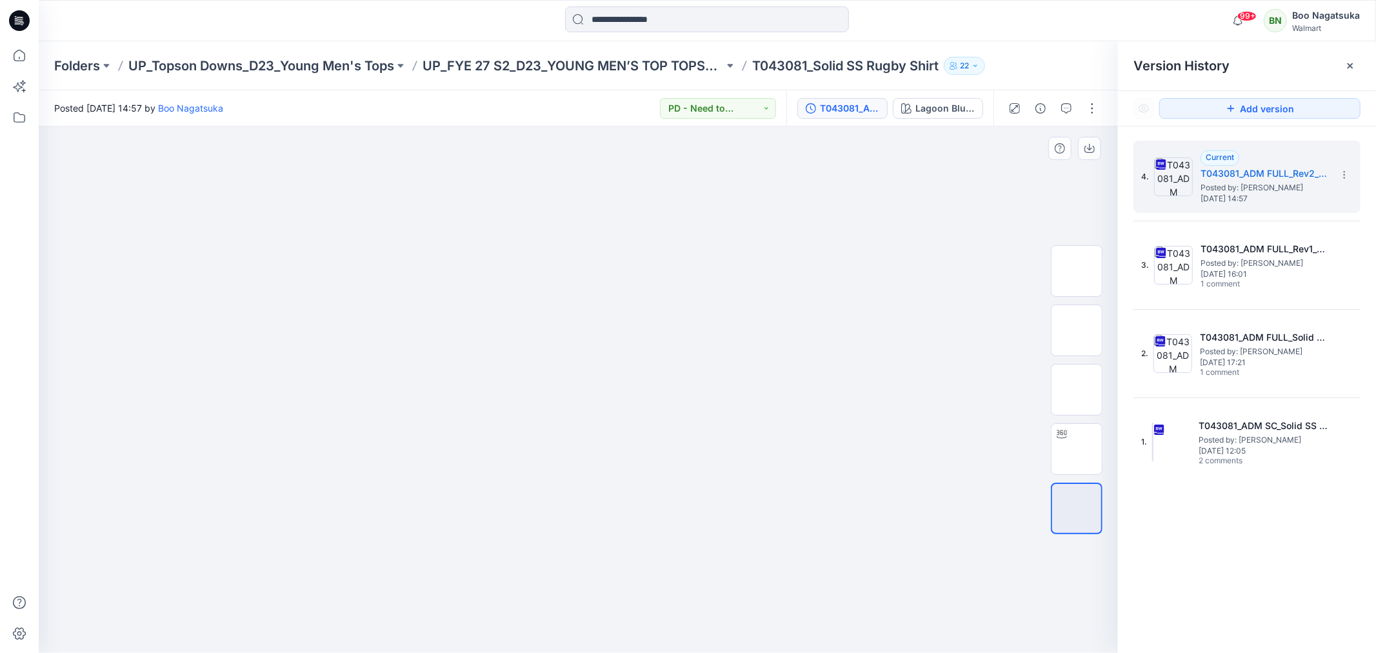
click at [883, 196] on img at bounding box center [578, 196] width 645 height 0
click at [1355, 63] on icon at bounding box center [1350, 66] width 10 height 10
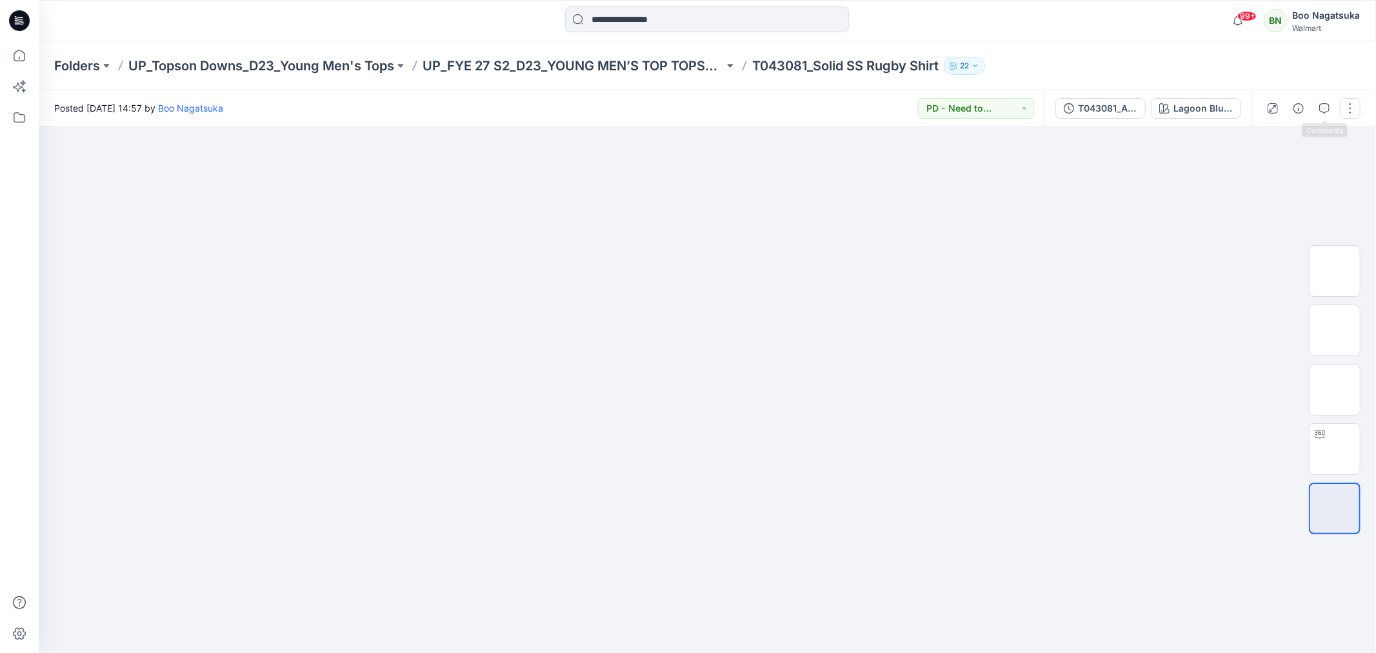
click at [1350, 103] on button "button" at bounding box center [1350, 108] width 21 height 21
click at [1282, 168] on button "Edit" at bounding box center [1296, 174] width 119 height 24
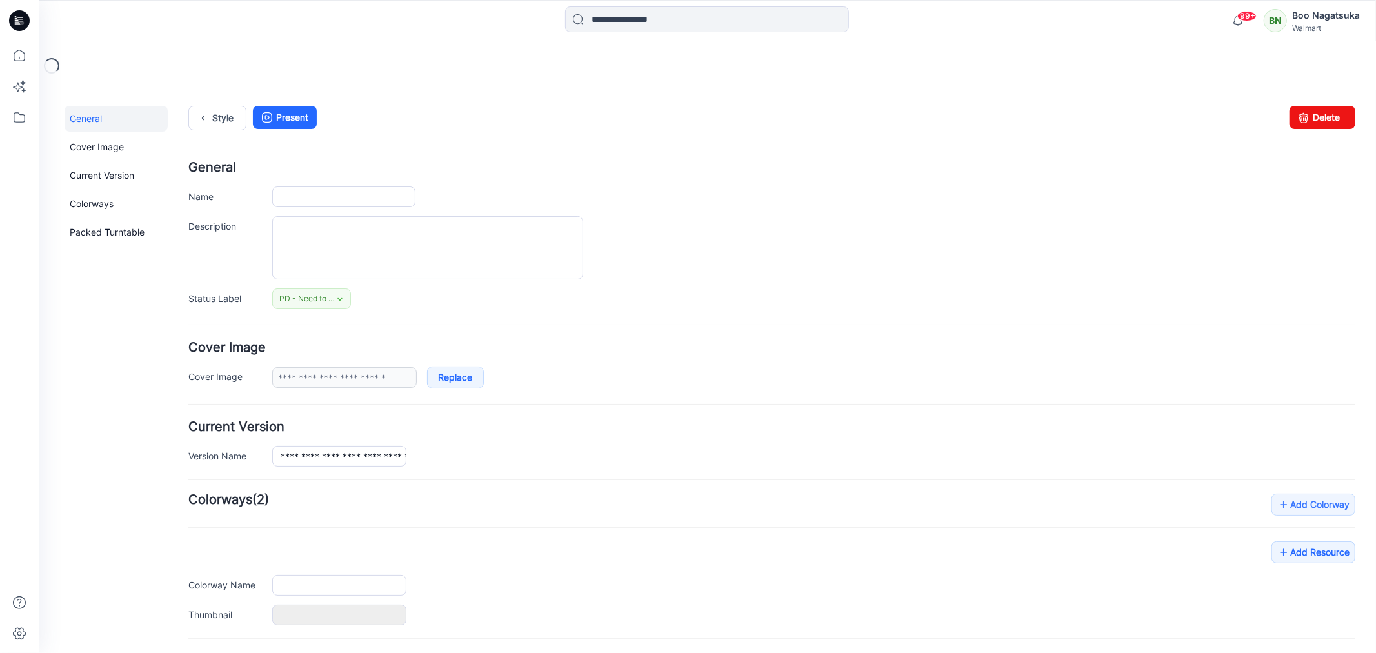
type input "**********"
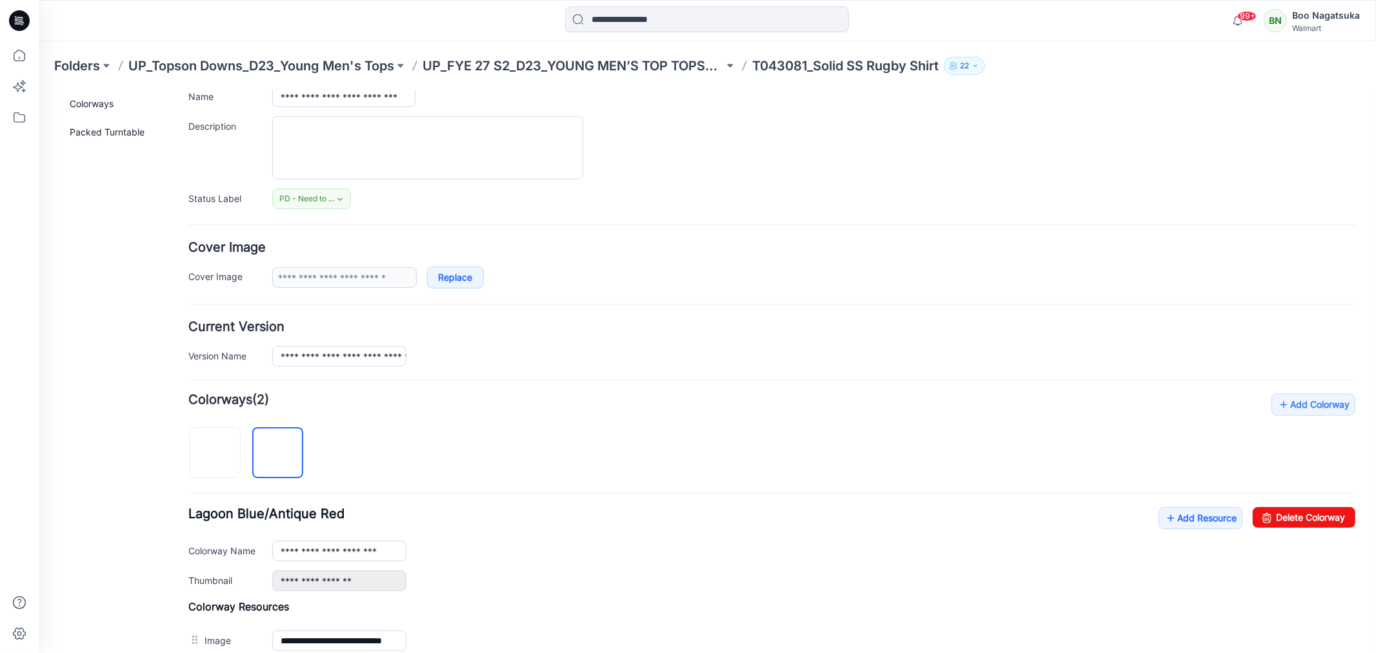
scroll to position [342, 0]
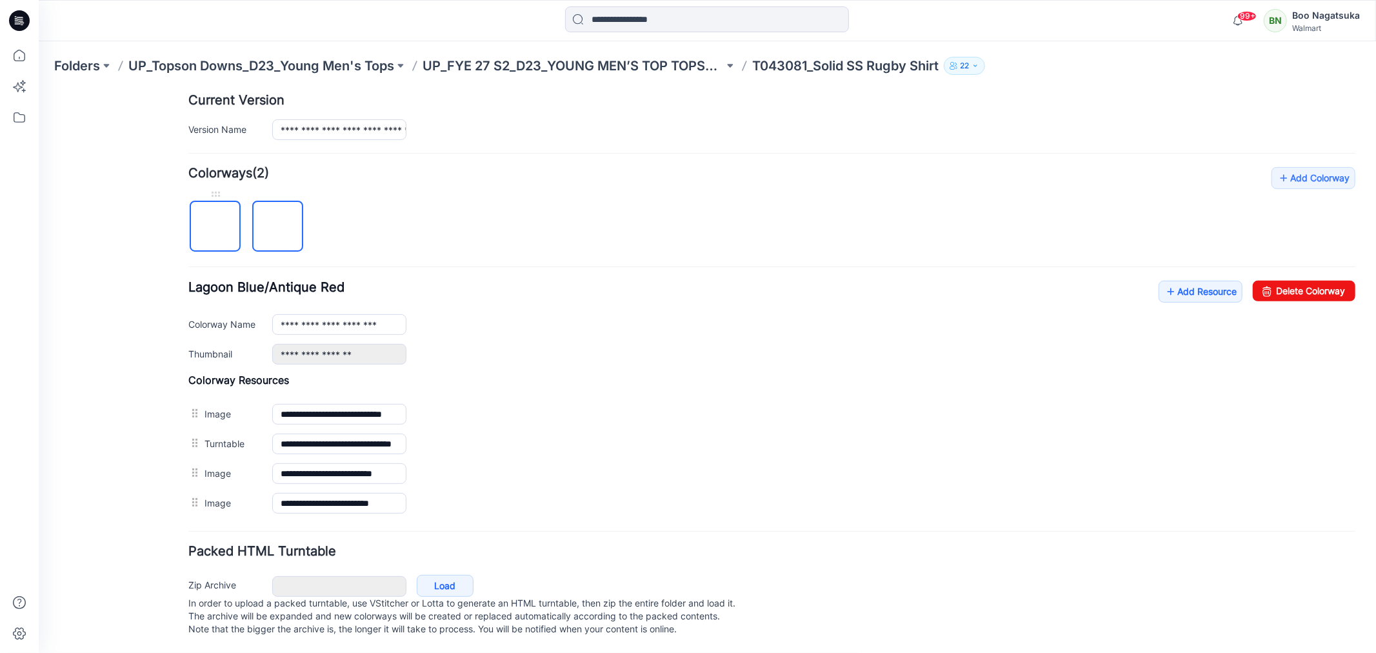
click at [215, 226] on img at bounding box center [215, 226] width 0 height 0
type input "**********"
drag, startPoint x: 131, startPoint y: 553, endPoint x: 169, endPoint y: 515, distance: 53.4
click at [131, 552] on div "General Cover Image Current Version Colorways Packed Turntable" at bounding box center [115, 216] width 103 height 874
click at [1181, 280] on link "Add Resource" at bounding box center [1200, 291] width 84 height 22
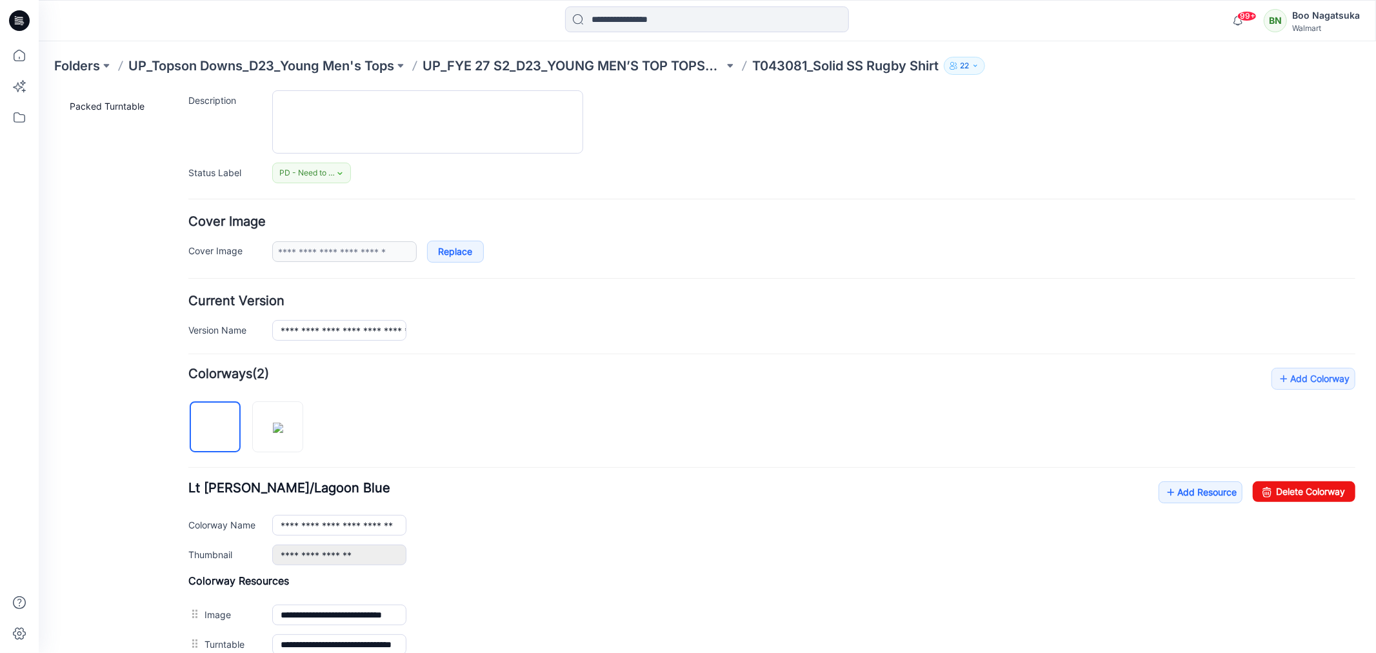
scroll to position [0, 0]
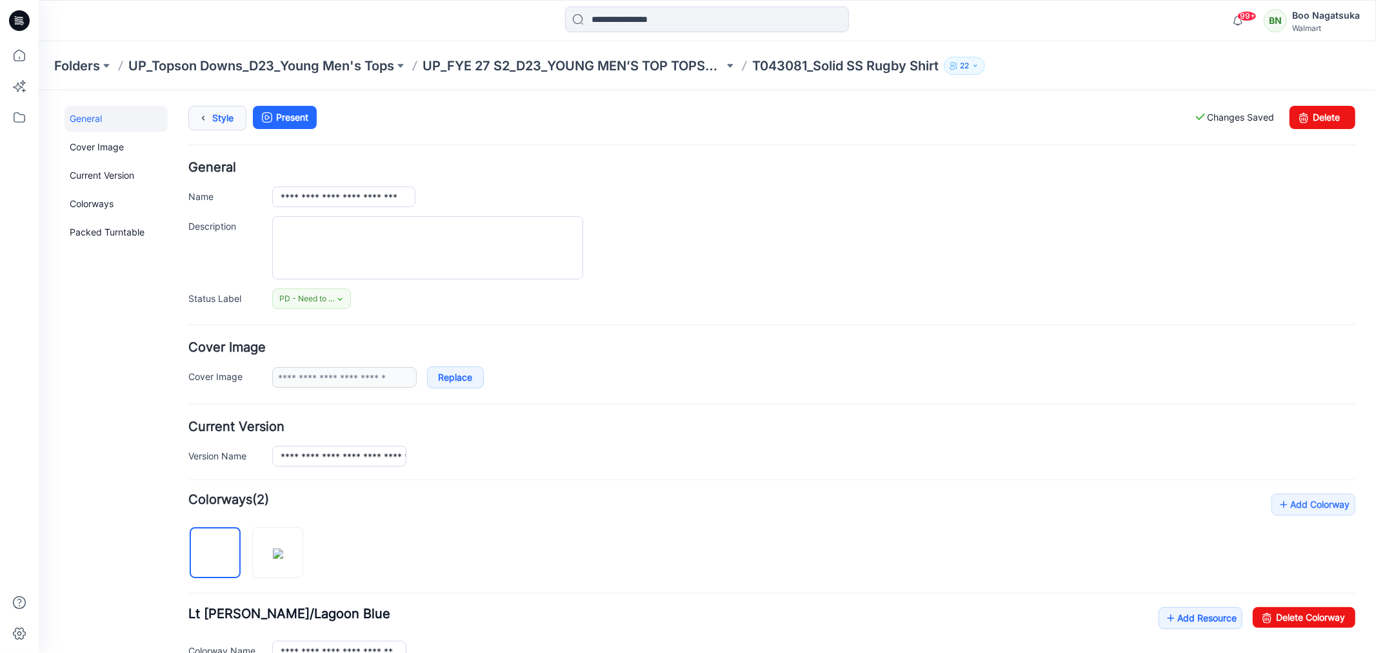
click at [223, 114] on link "Style" at bounding box center [217, 117] width 58 height 25
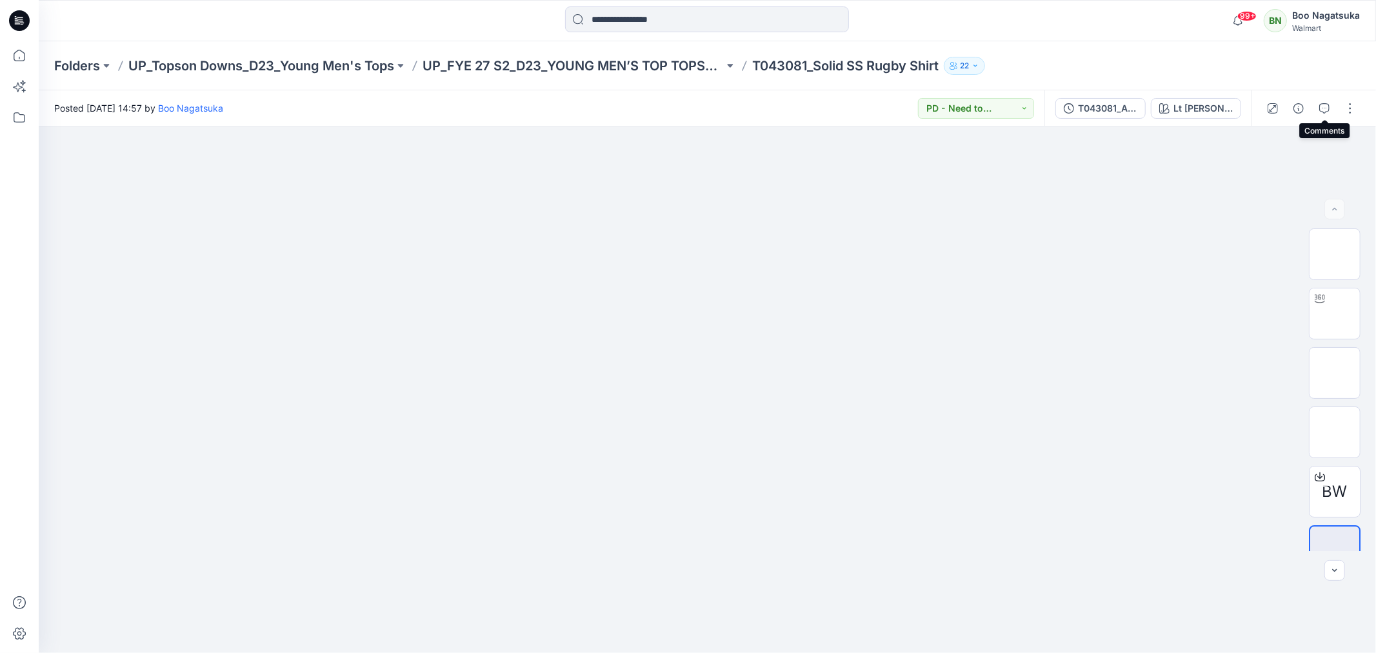
click at [1325, 106] on icon "button" at bounding box center [1324, 108] width 10 height 10
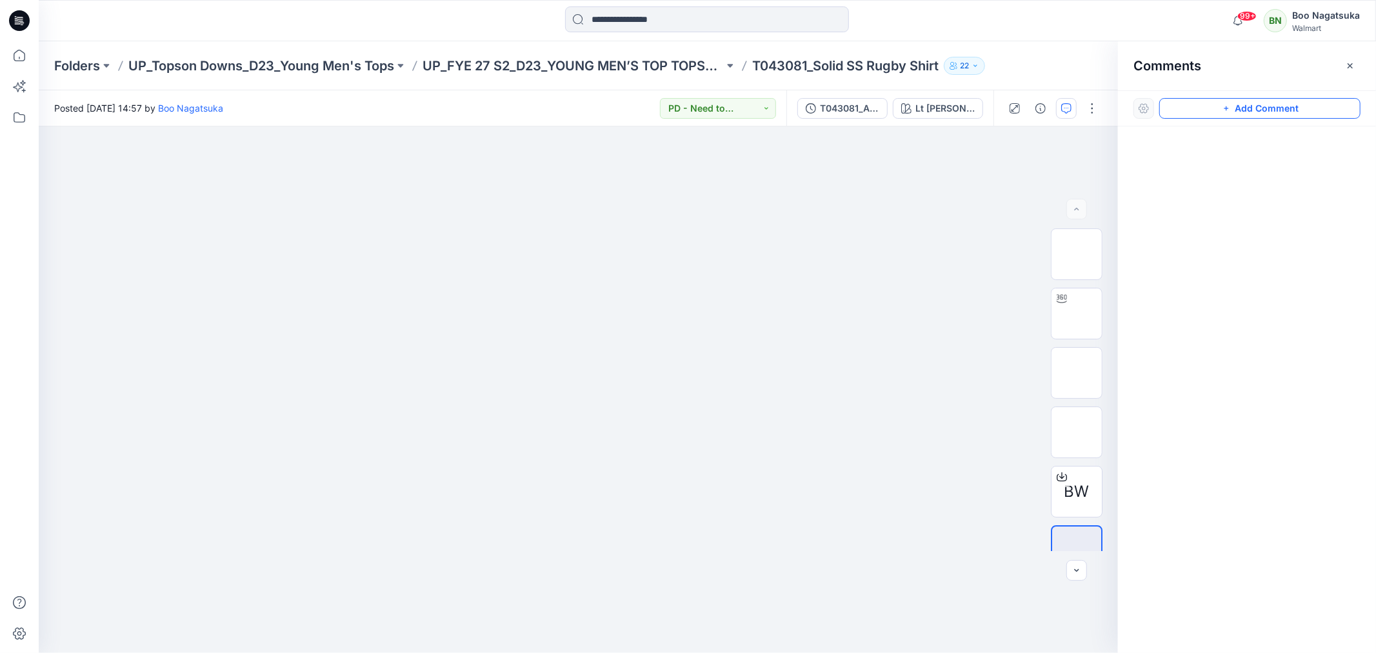
click at [1326, 106] on button "Add Comment" at bounding box center [1259, 108] width 201 height 21
click at [512, 273] on div "1" at bounding box center [578, 389] width 1079 height 526
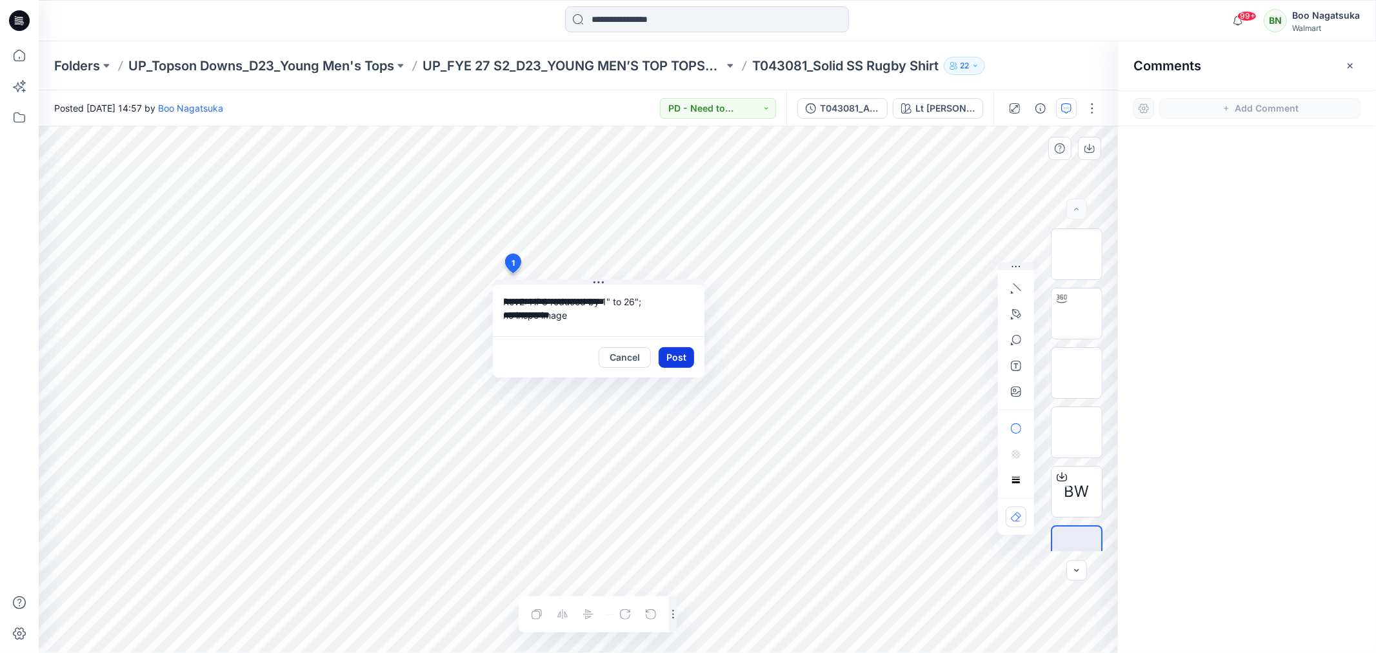
type textarea "**********"
click at [669, 353] on button "Post" at bounding box center [676, 357] width 35 height 21
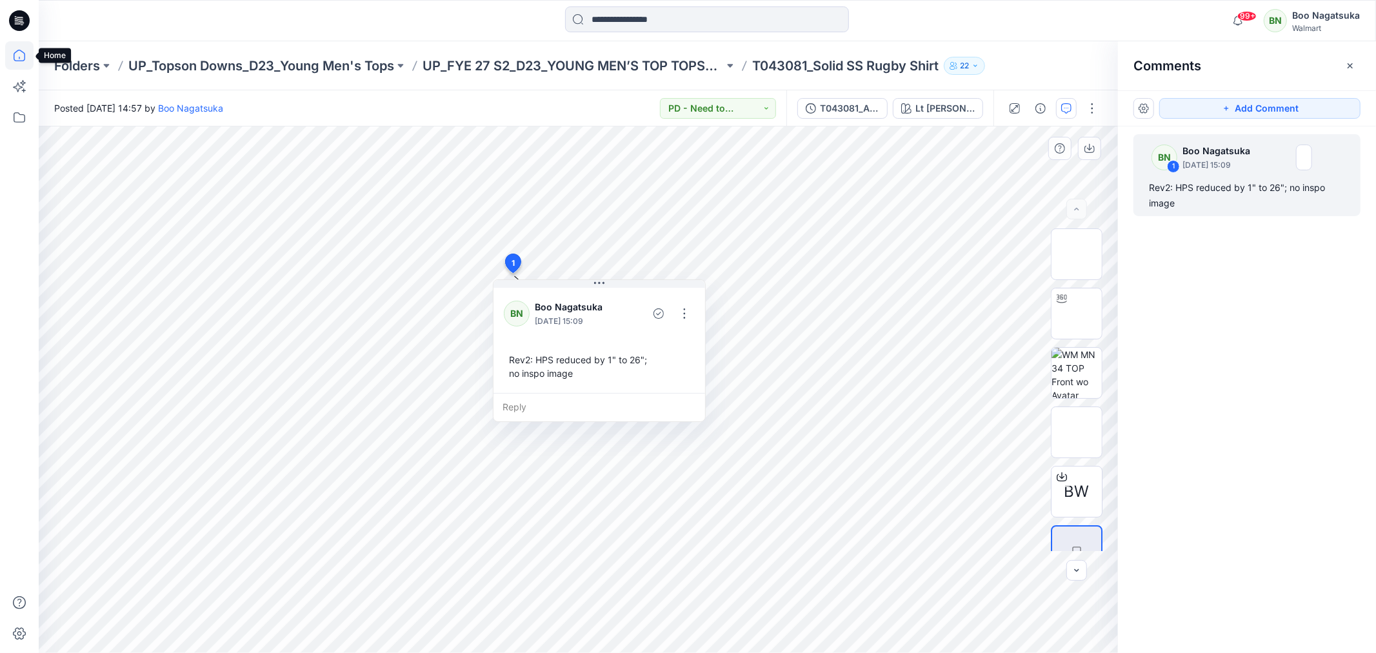
click at [17, 54] on icon at bounding box center [19, 55] width 28 height 28
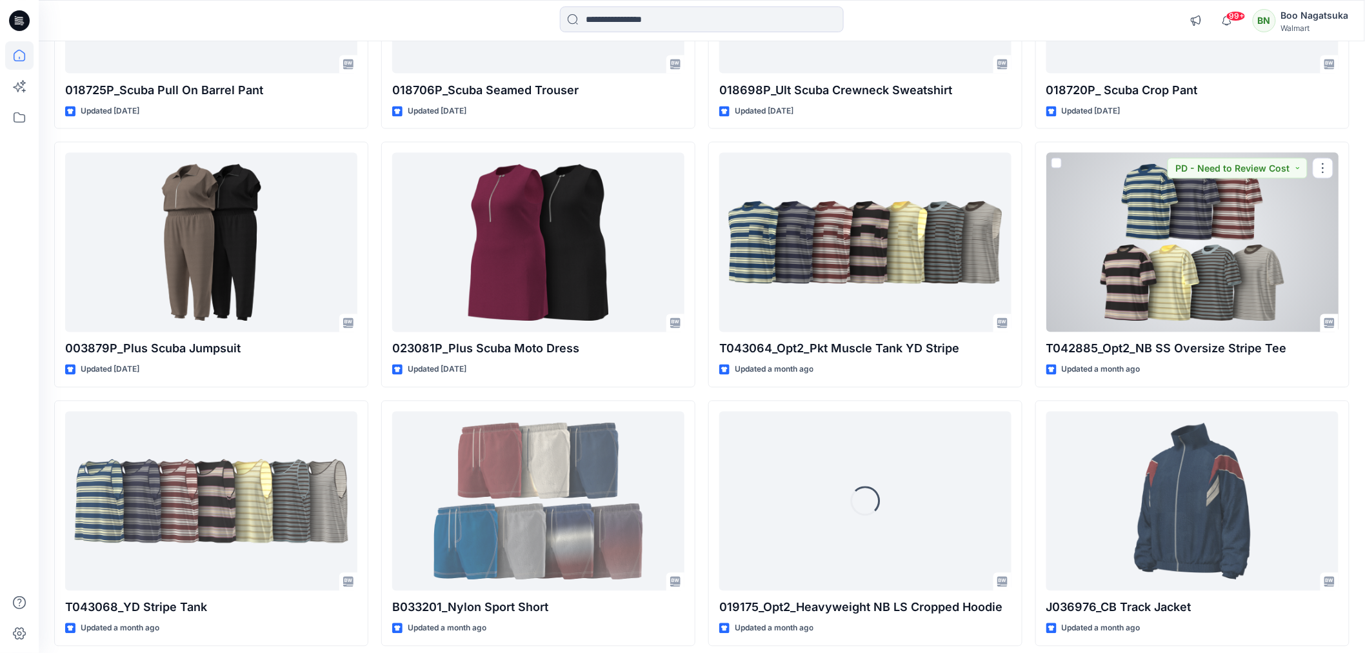
scroll to position [2897, 0]
